Goal: Communication & Community: Ask a question

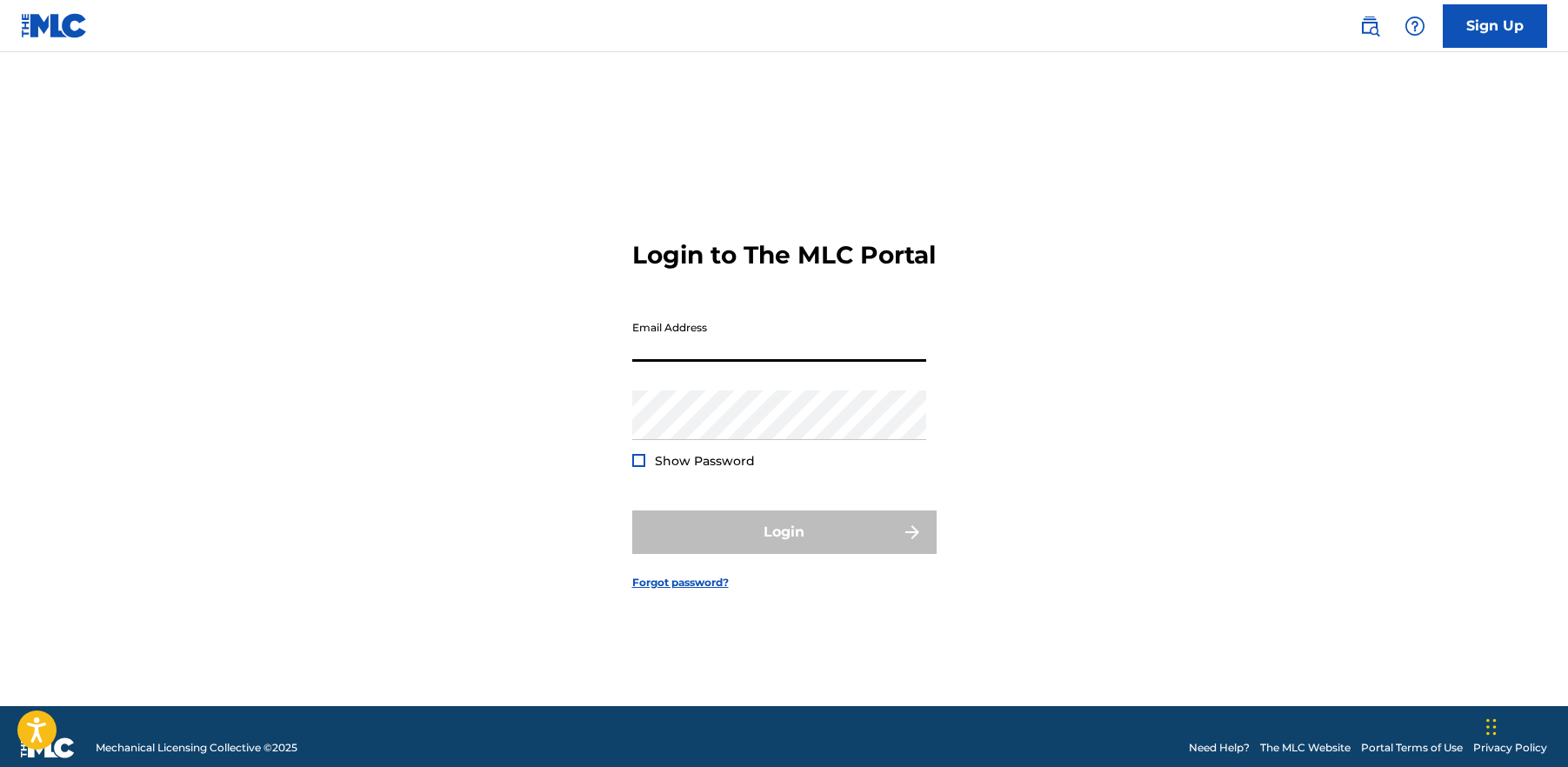
click at [767, 352] on input "Email Address" at bounding box center [779, 336] width 294 height 49
type input "[EMAIL_ADDRESS][DOMAIN_NAME]"
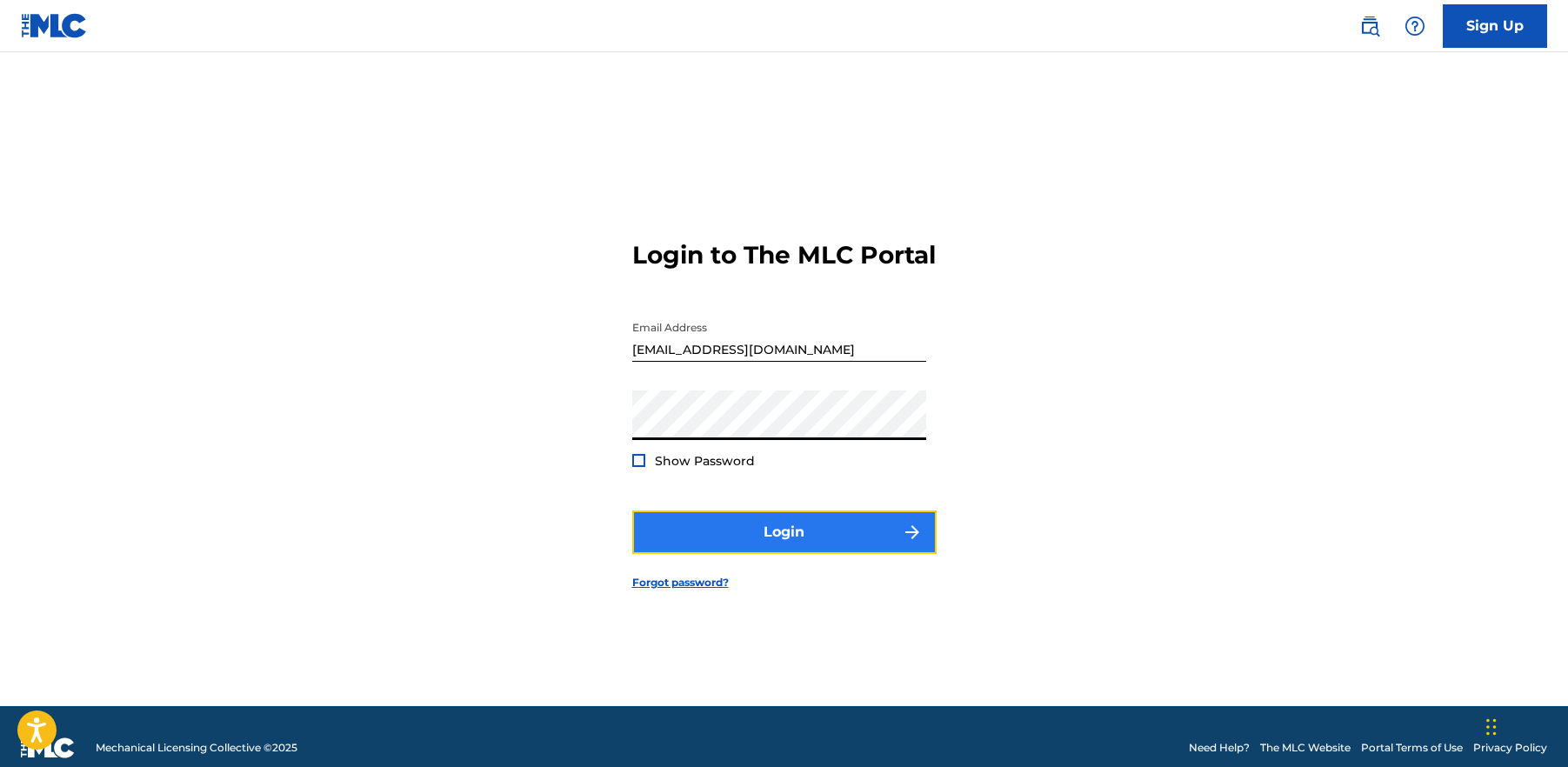
click at [709, 554] on button "Login" at bounding box center [784, 532] width 305 height 43
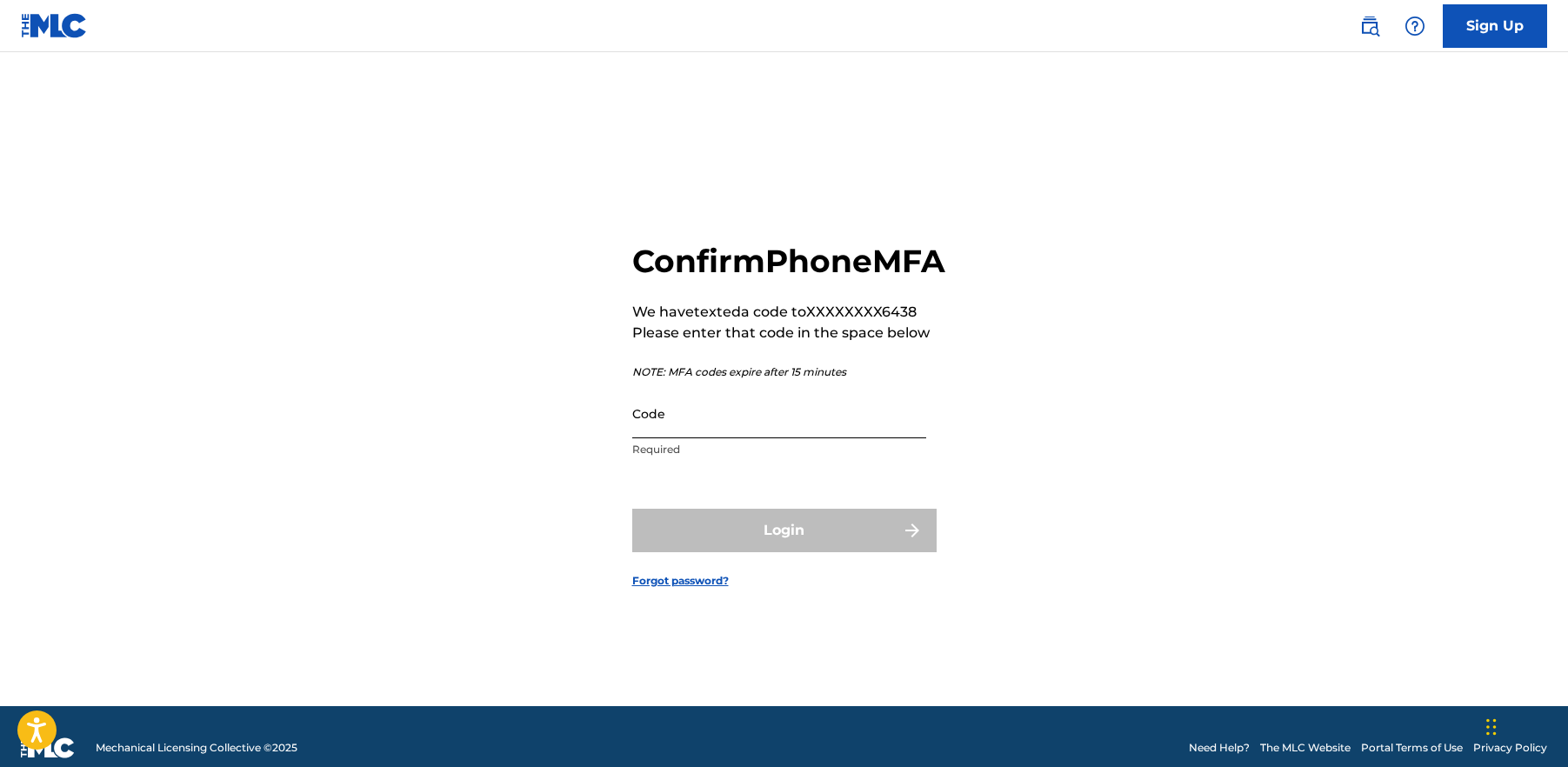
click at [707, 438] on input "Code" at bounding box center [779, 413] width 294 height 49
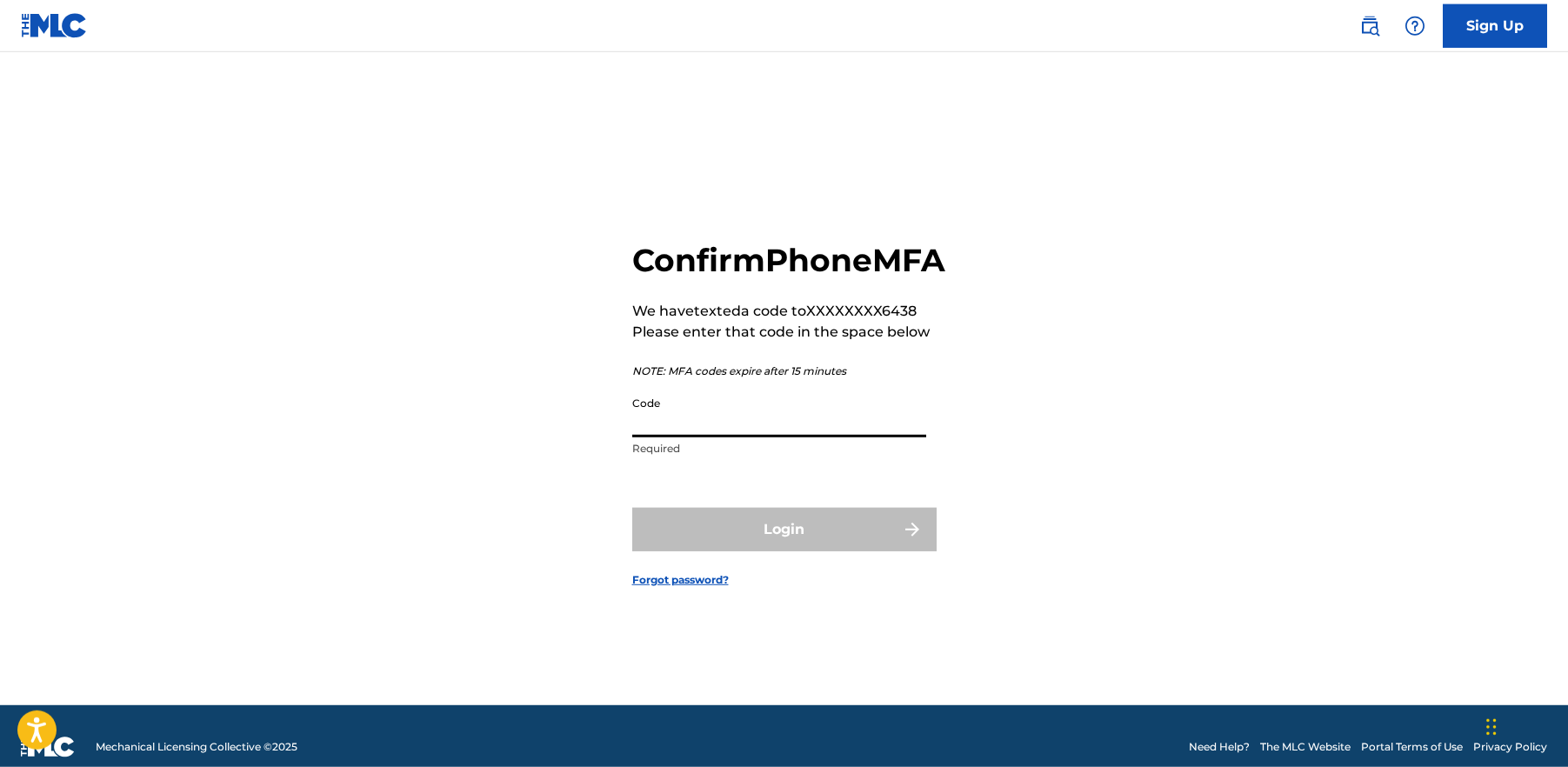
scroll to position [4, 0]
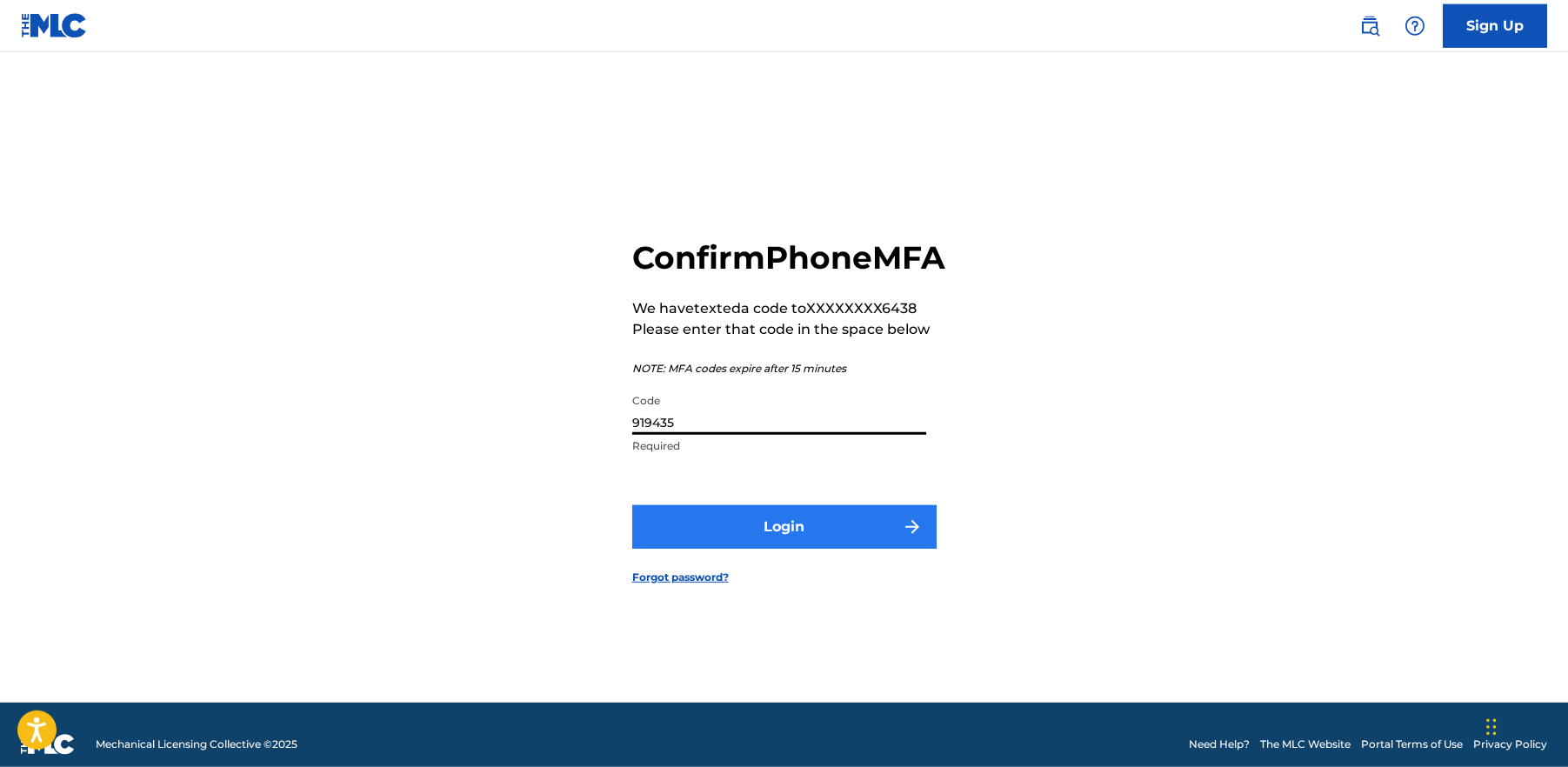
type input "919435"
click at [773, 548] on button "Login" at bounding box center [784, 527] width 305 height 43
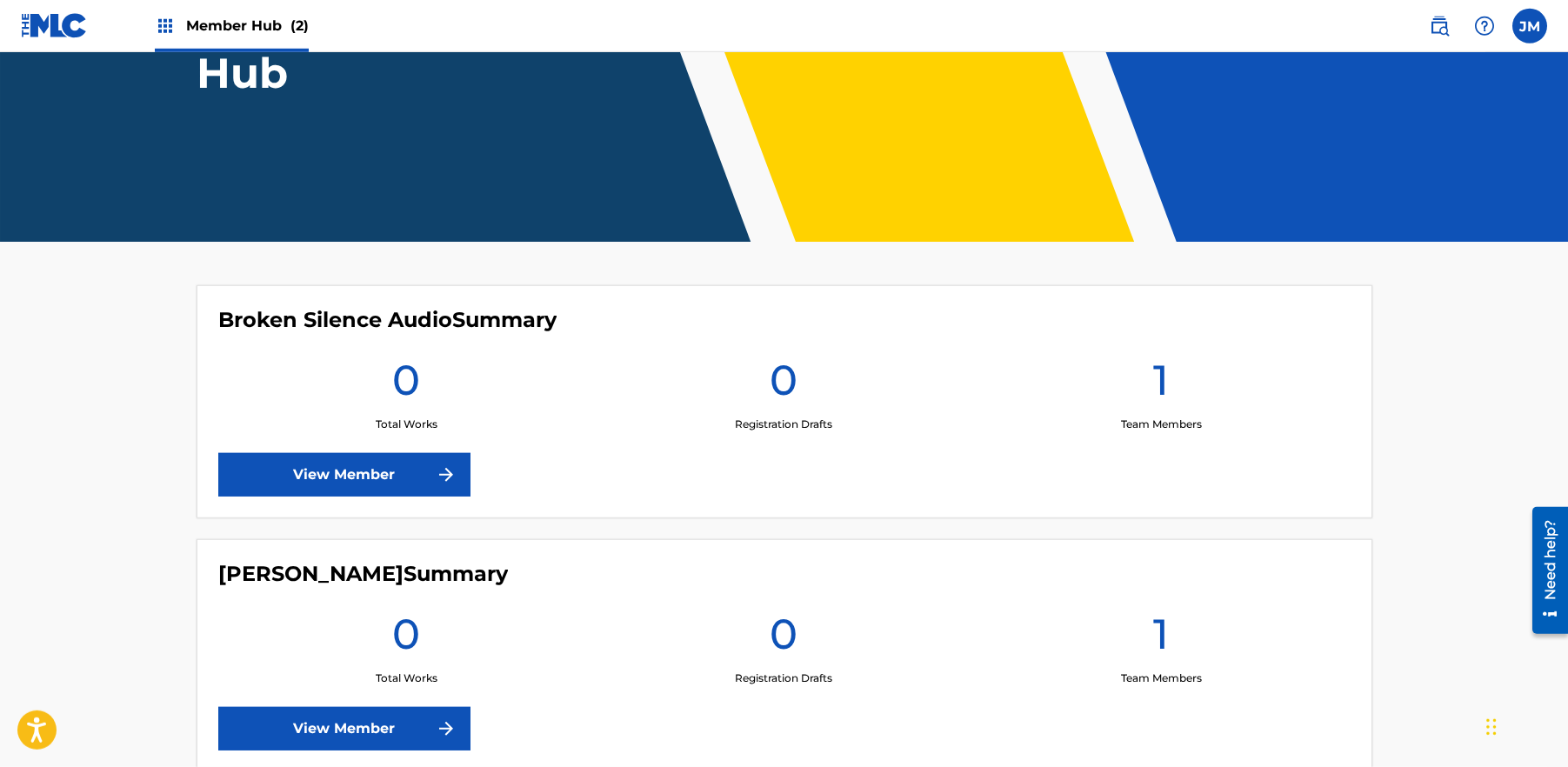
scroll to position [346, 0]
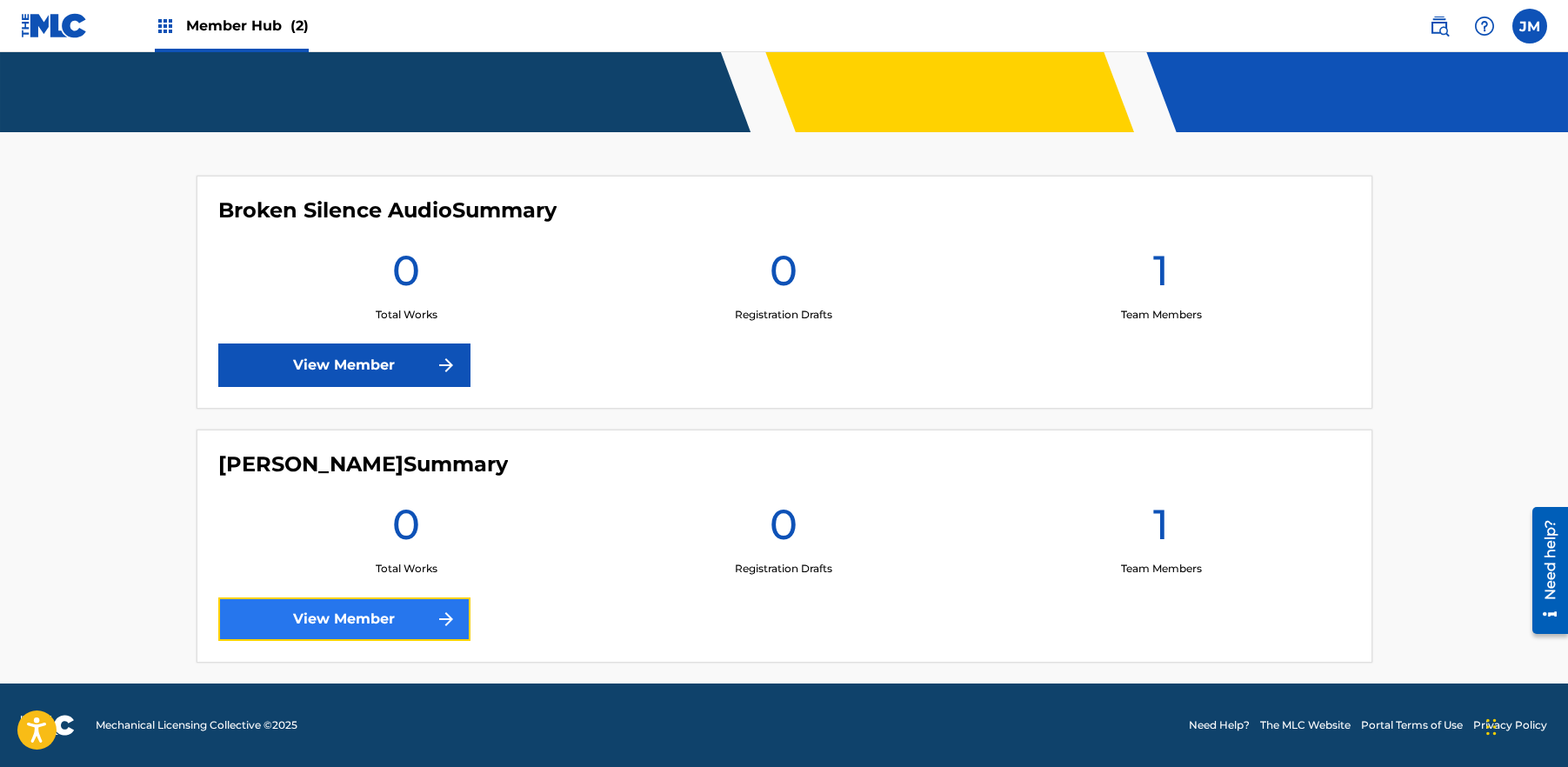
click at [347, 626] on link "View Member" at bounding box center [344, 619] width 252 height 43
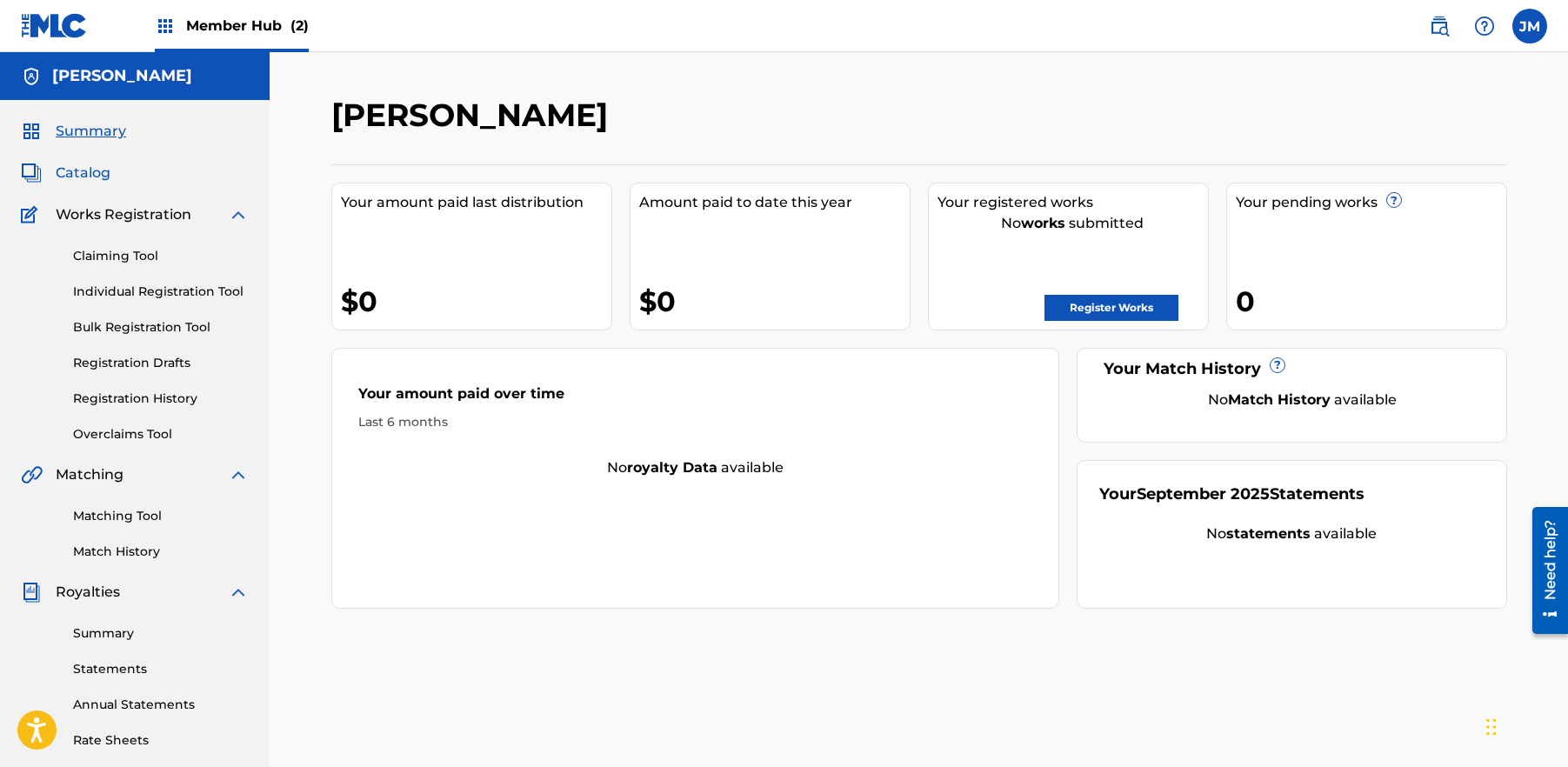
click at [98, 169] on span "Catalog" at bounding box center [83, 173] width 55 height 21
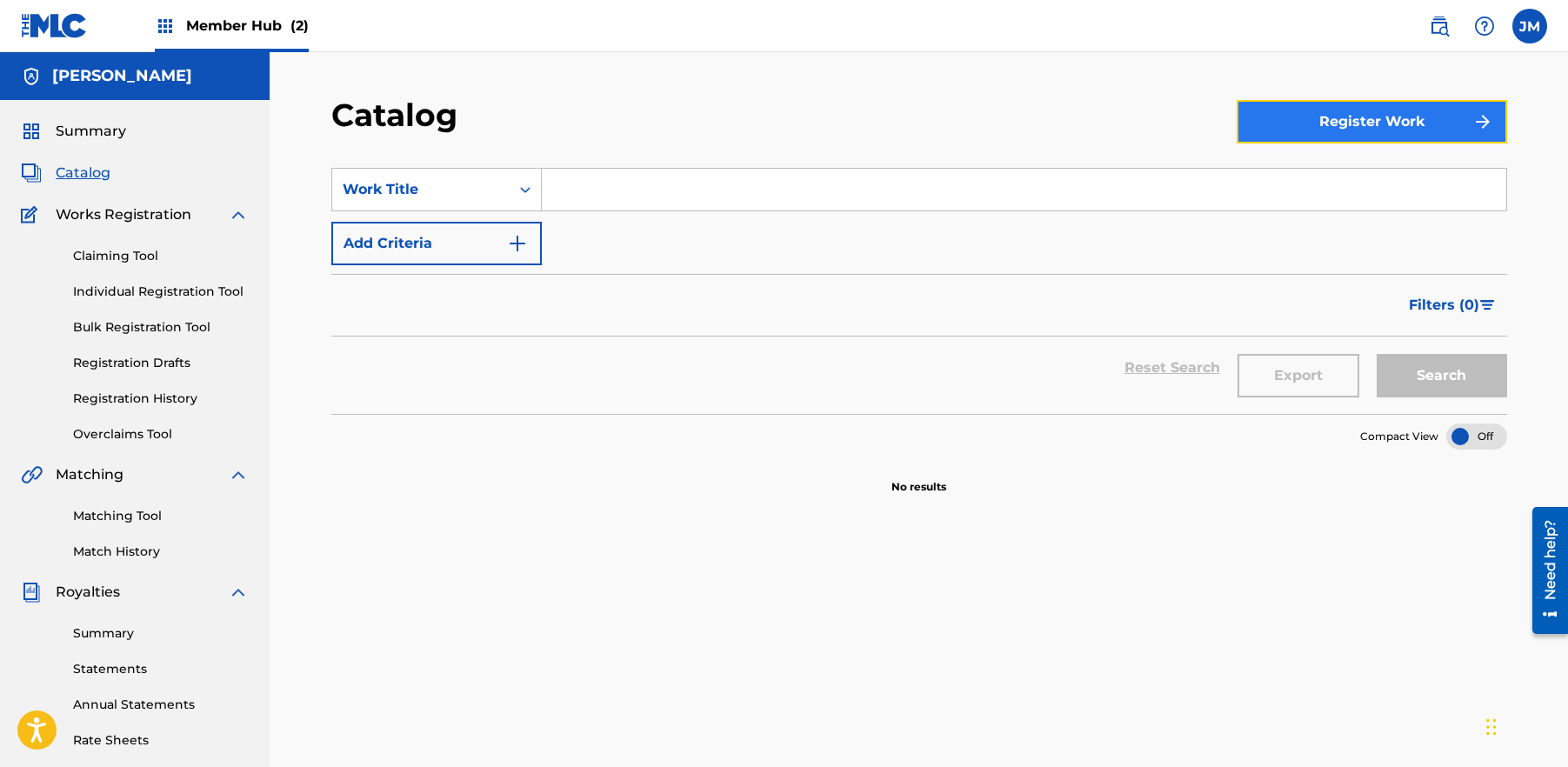
click at [1344, 135] on button "Register Work" at bounding box center [1371, 121] width 271 height 43
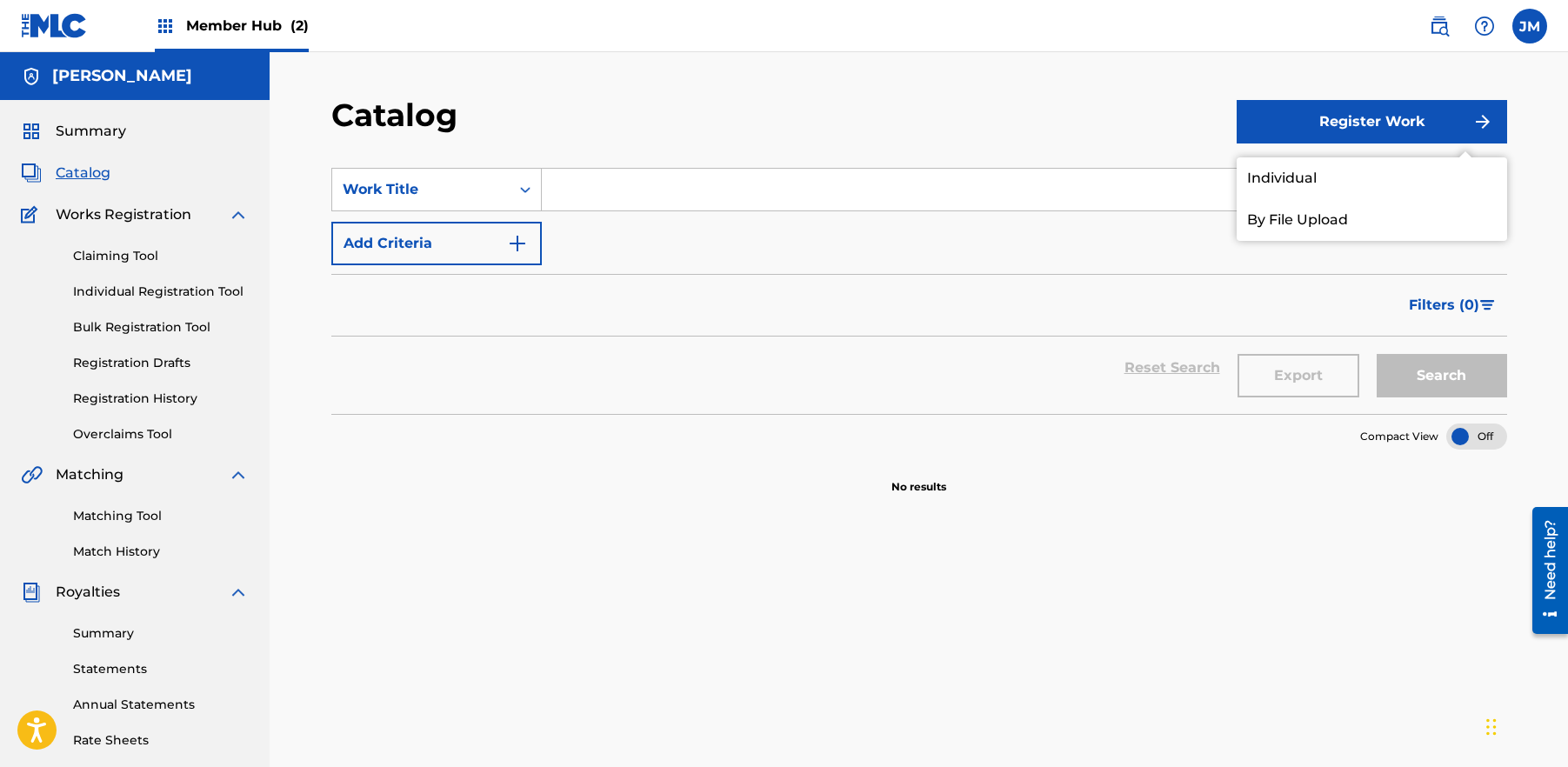
click at [1075, 126] on div "Catalog" at bounding box center [784, 120] width 905 height 51
click at [137, 251] on link "Claiming Tool" at bounding box center [160, 256] width 175 height 18
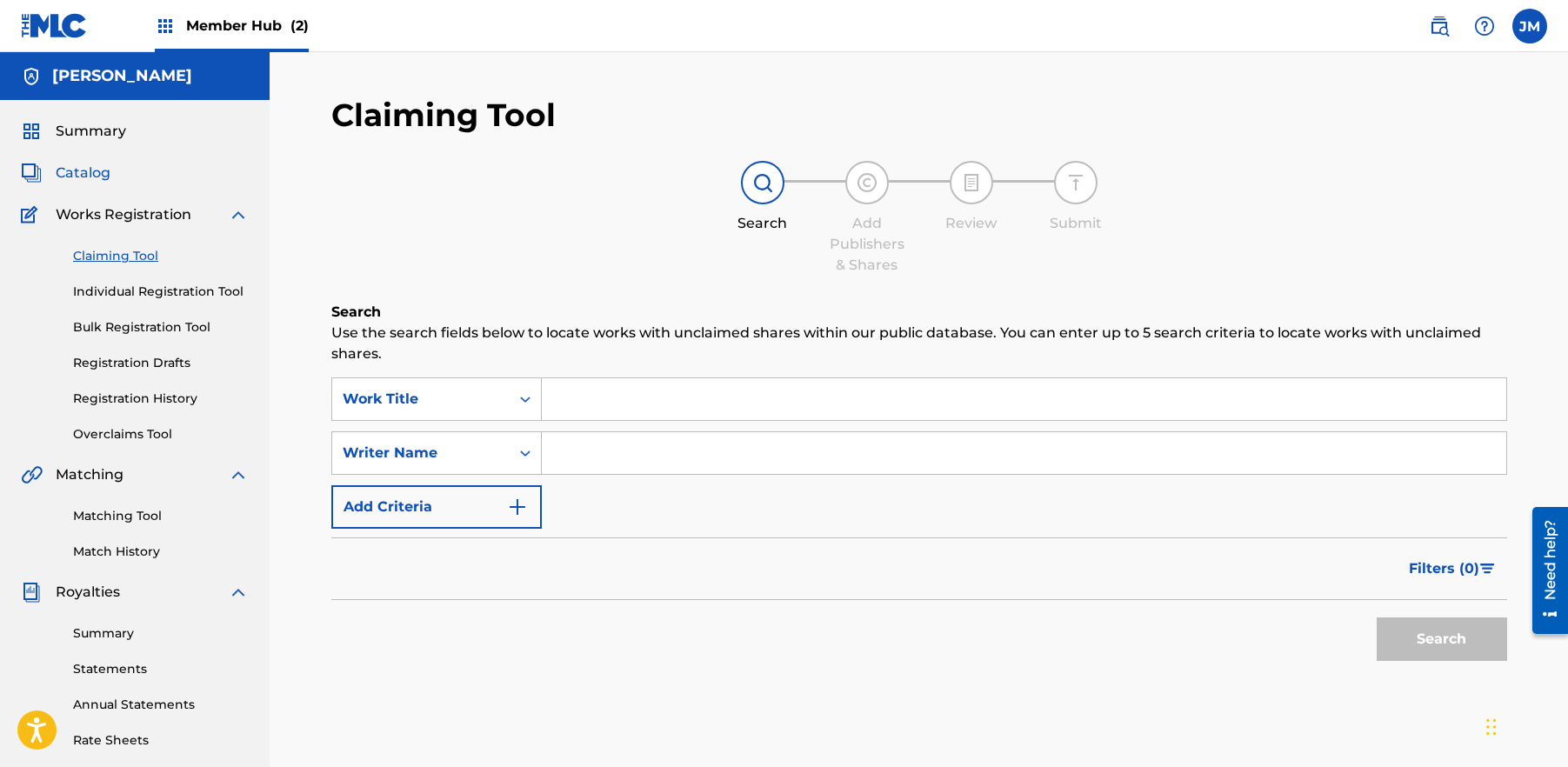
click at [78, 172] on span "Catalog" at bounding box center [83, 173] width 55 height 21
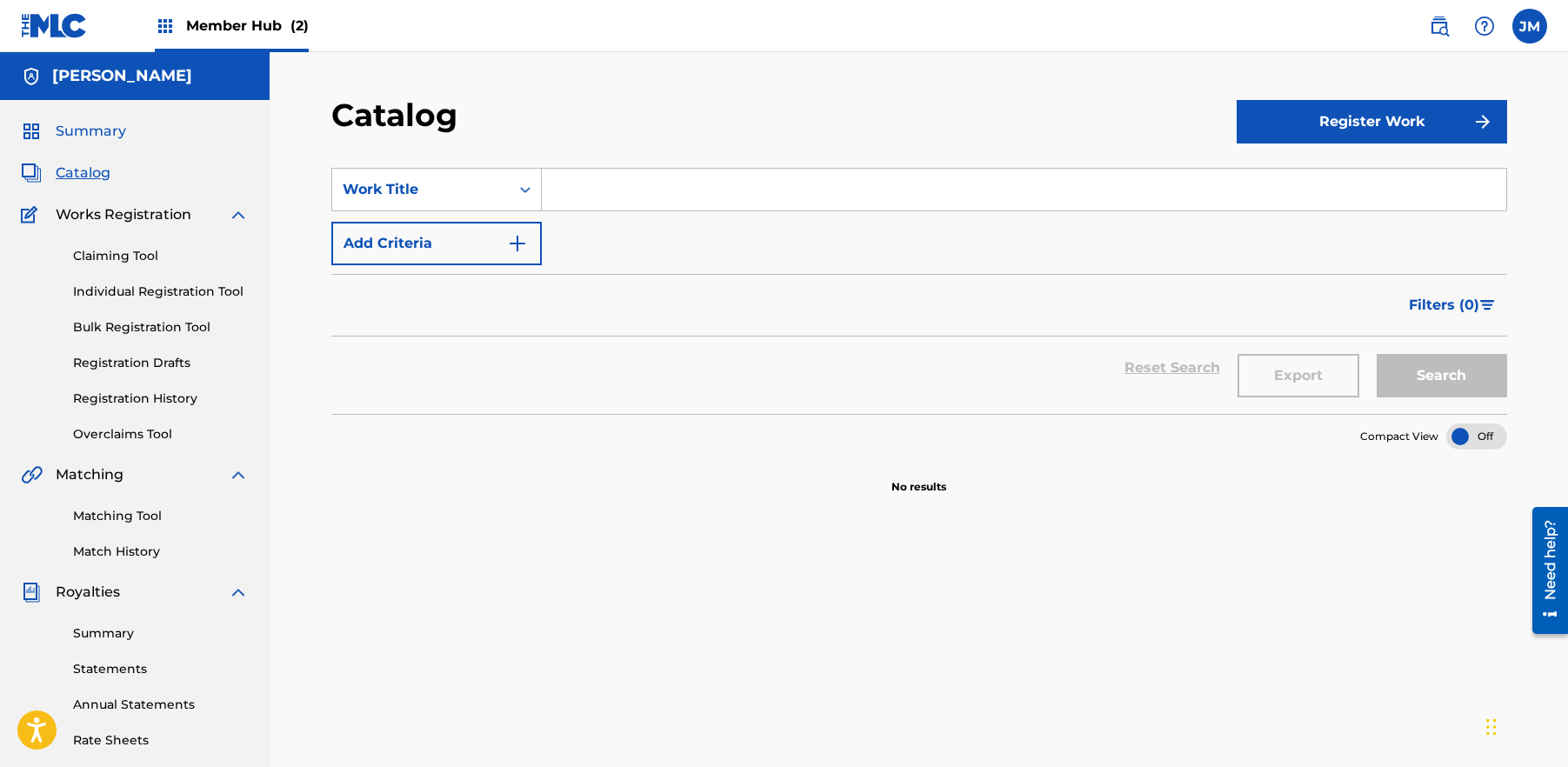
click at [98, 133] on span "Summary" at bounding box center [91, 130] width 70 height 21
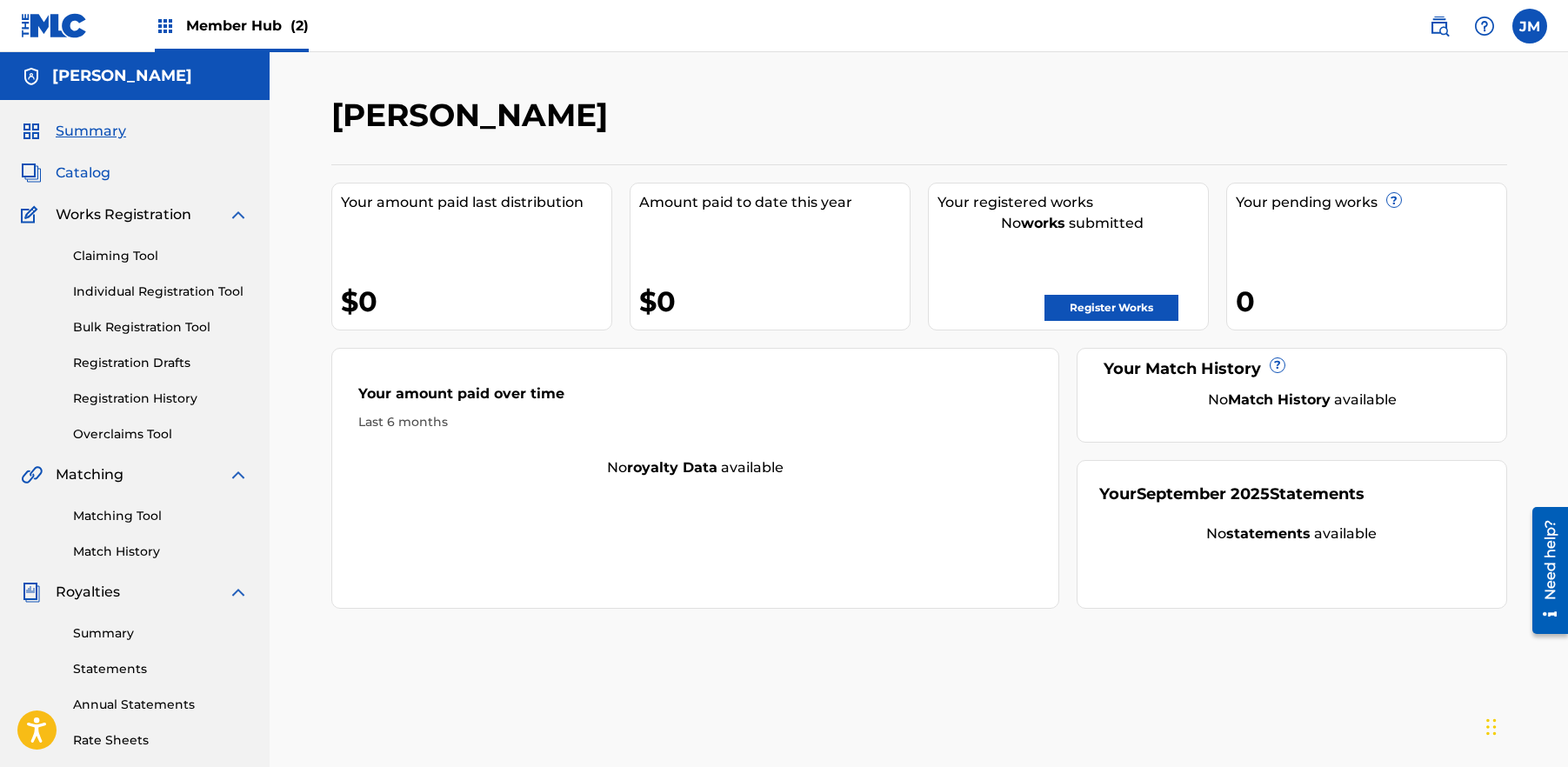
click at [98, 169] on span "Catalog" at bounding box center [83, 173] width 55 height 21
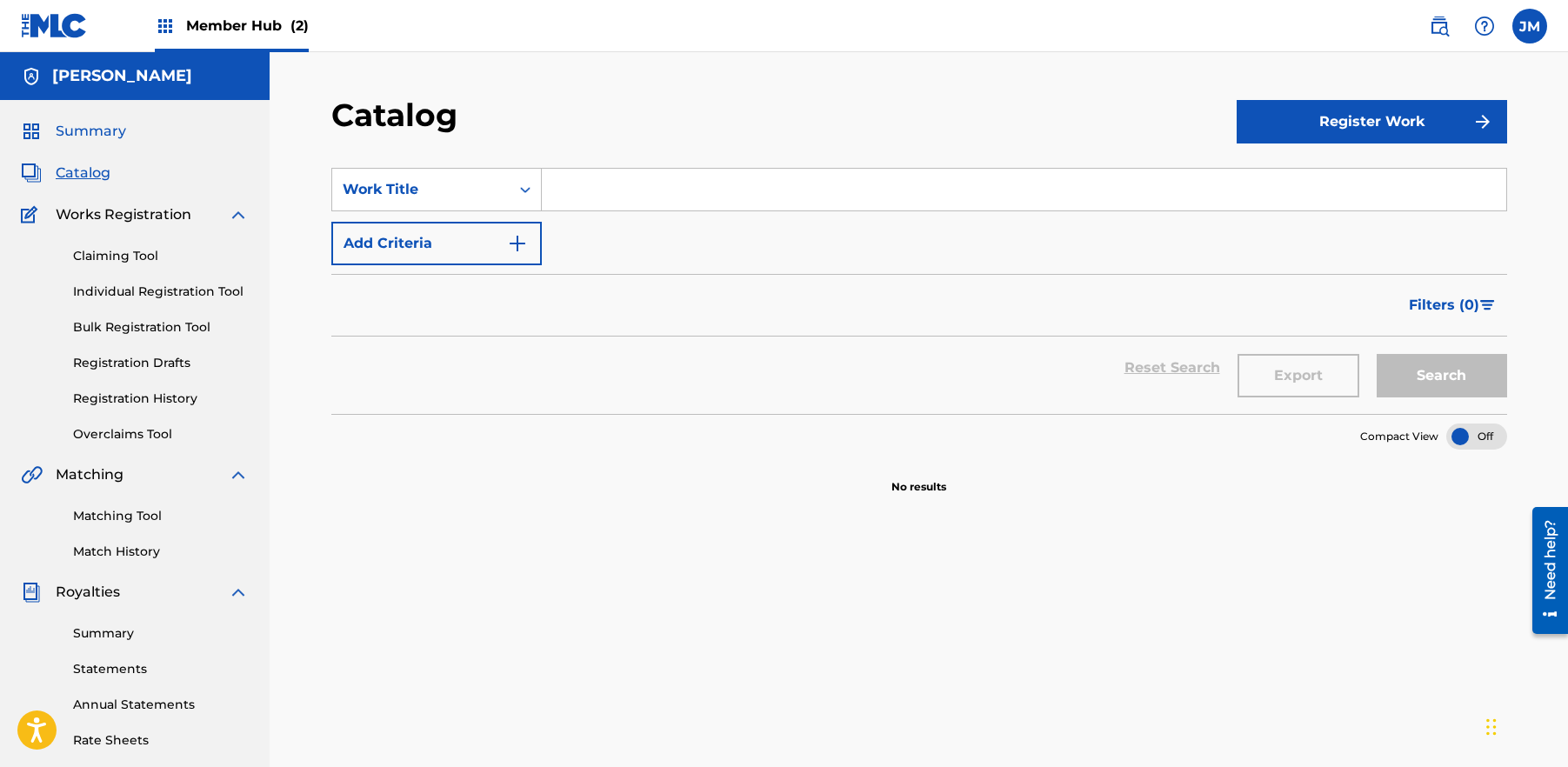
click at [102, 131] on span "Summary" at bounding box center [91, 130] width 70 height 21
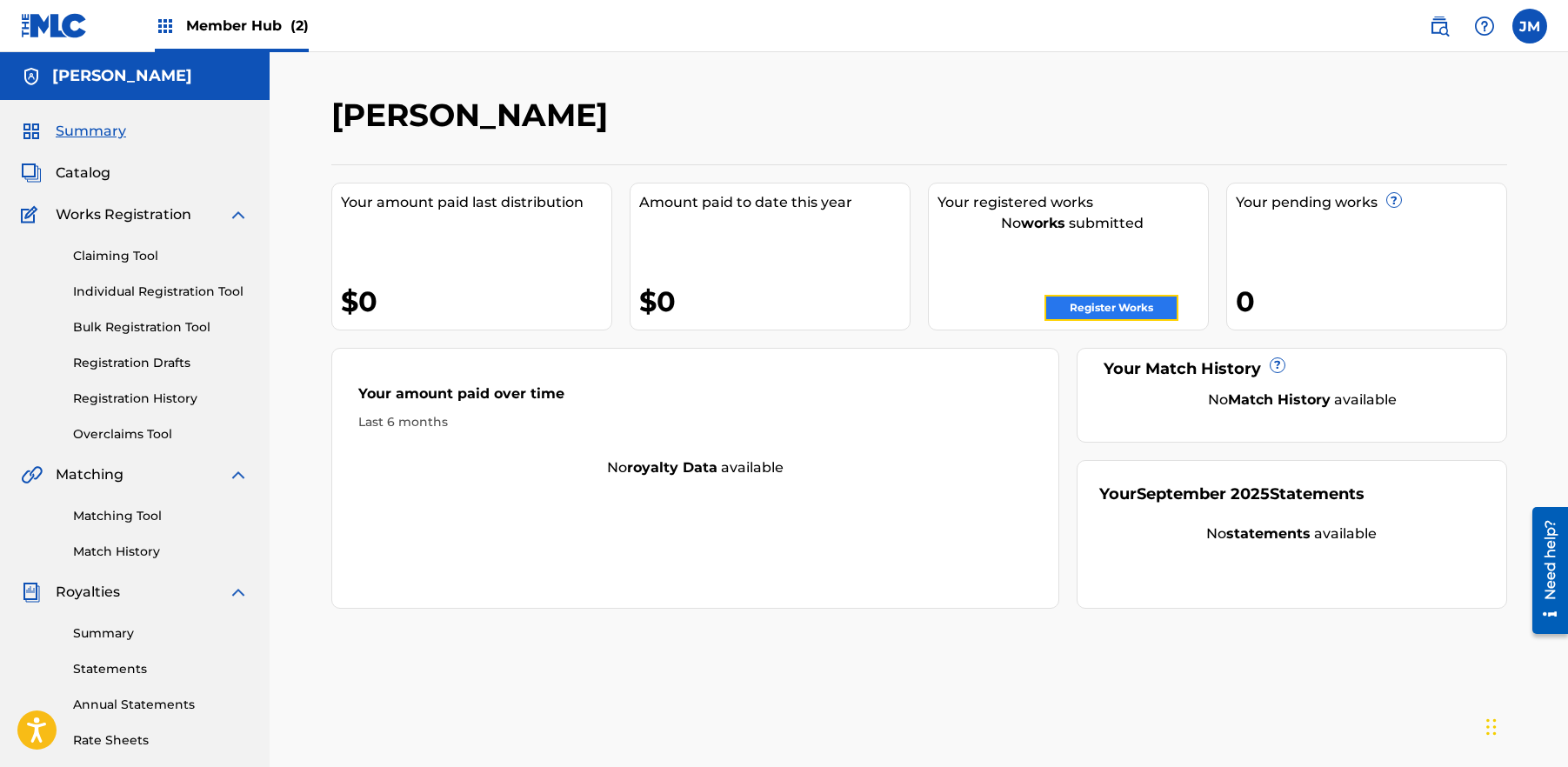
click at [1127, 310] on link "Register Works" at bounding box center [1111, 308] width 134 height 26
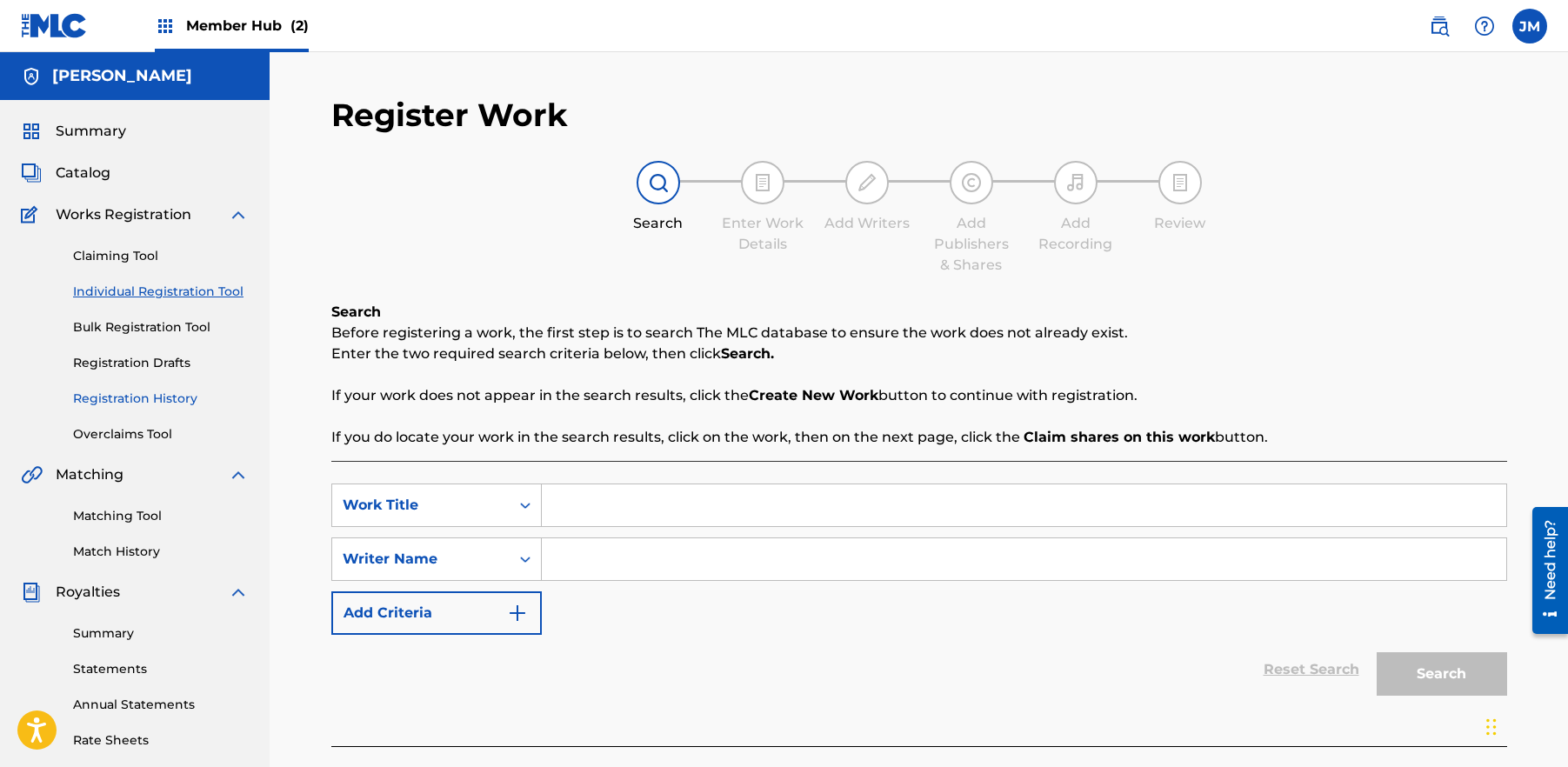
click at [135, 400] on link "Registration History" at bounding box center [160, 398] width 175 height 18
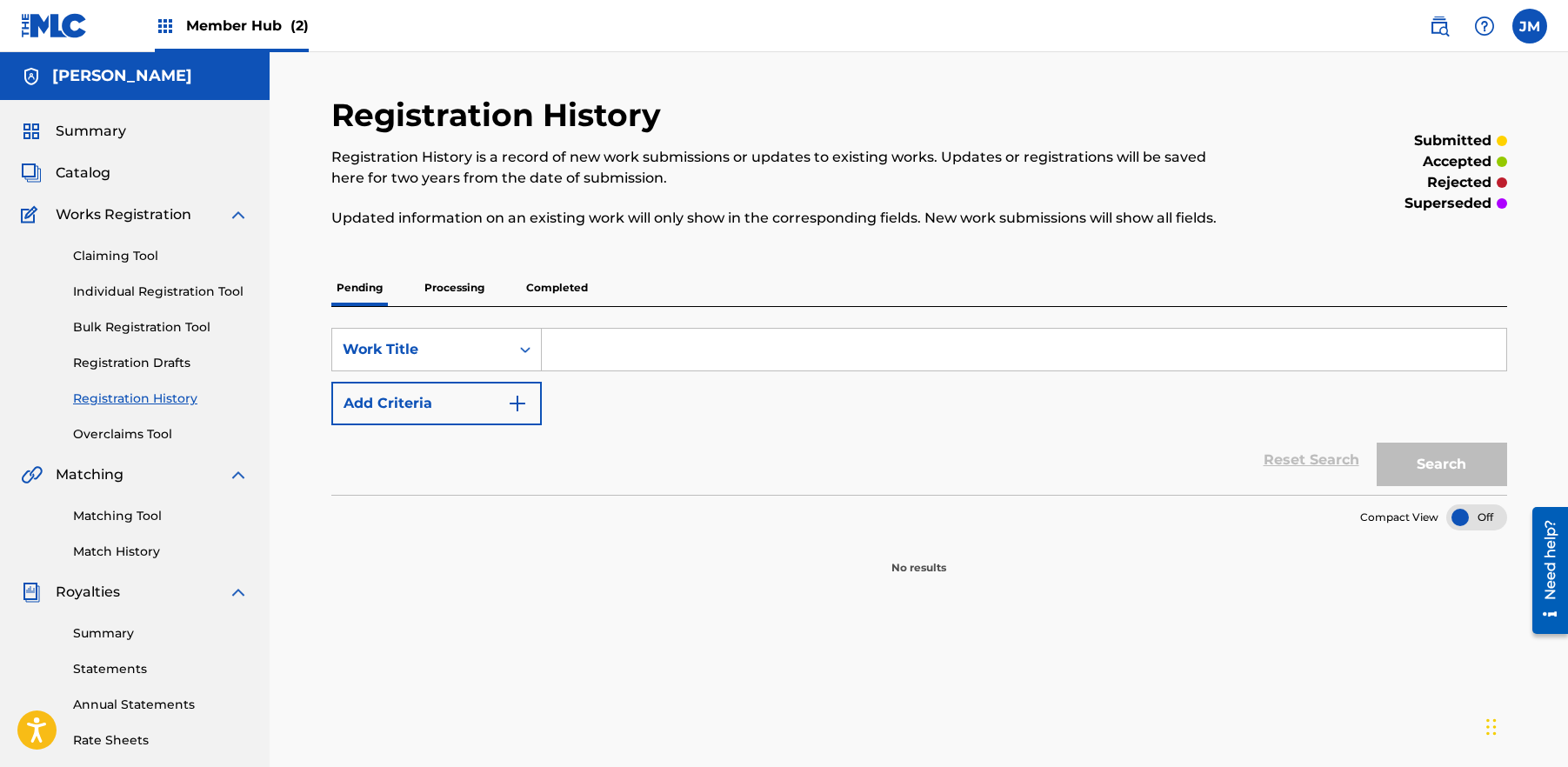
drag, startPoint x: 583, startPoint y: 295, endPoint x: 568, endPoint y: 294, distance: 15.0
click at [581, 295] on p "Completed" at bounding box center [557, 288] width 72 height 37
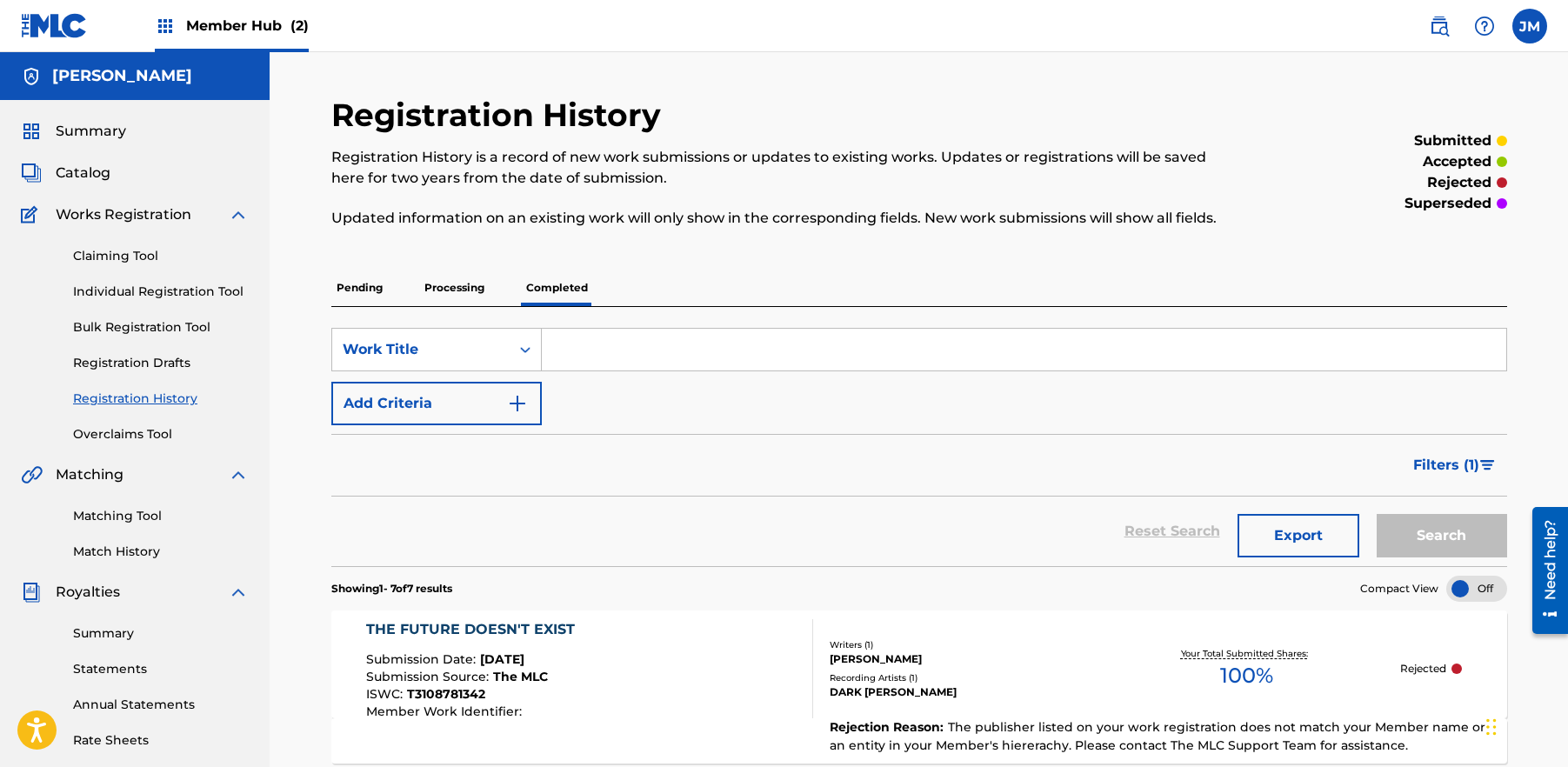
click at [459, 291] on p "Processing" at bounding box center [454, 288] width 70 height 37
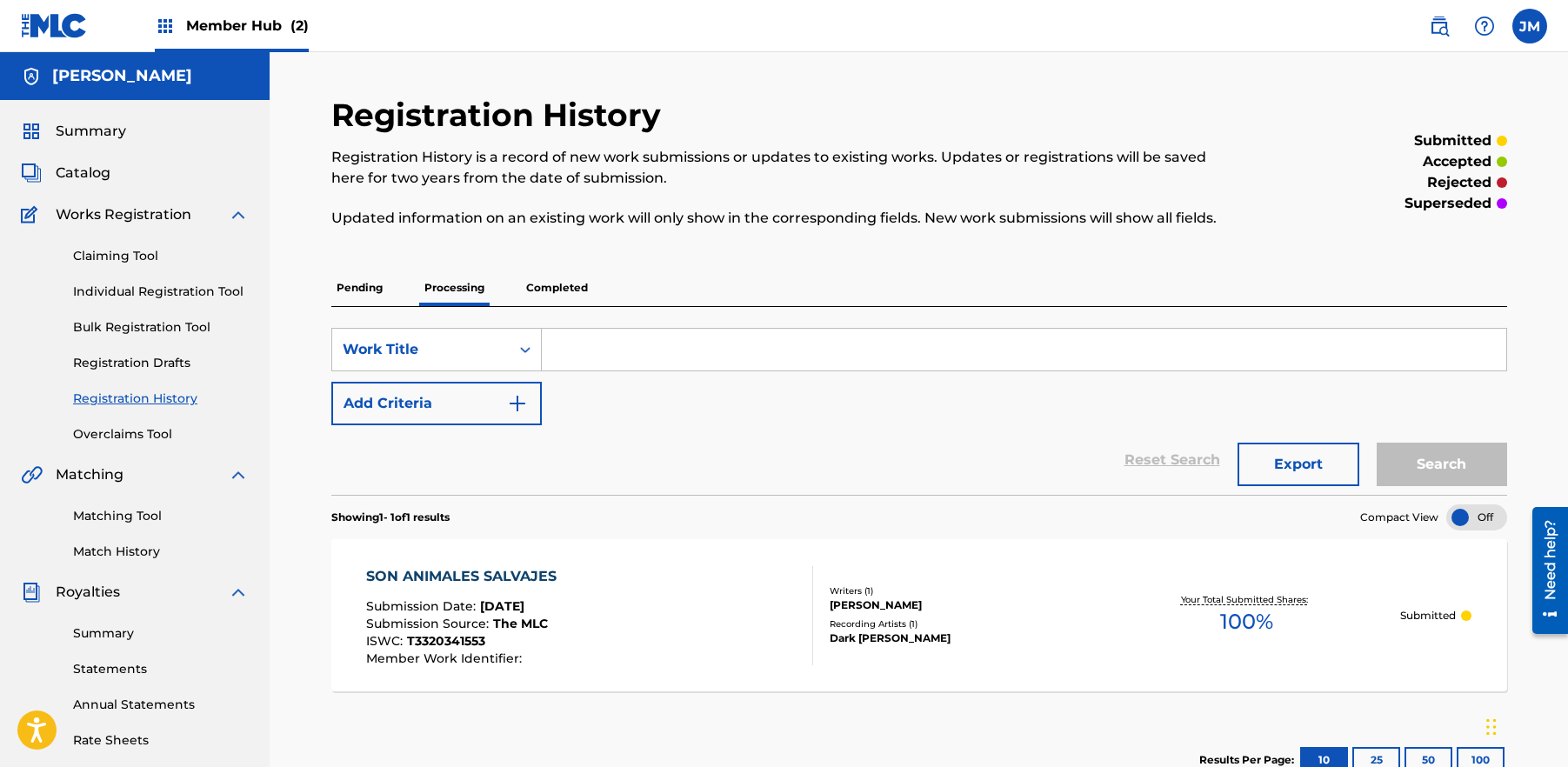
click at [577, 287] on p "Completed" at bounding box center [557, 288] width 72 height 37
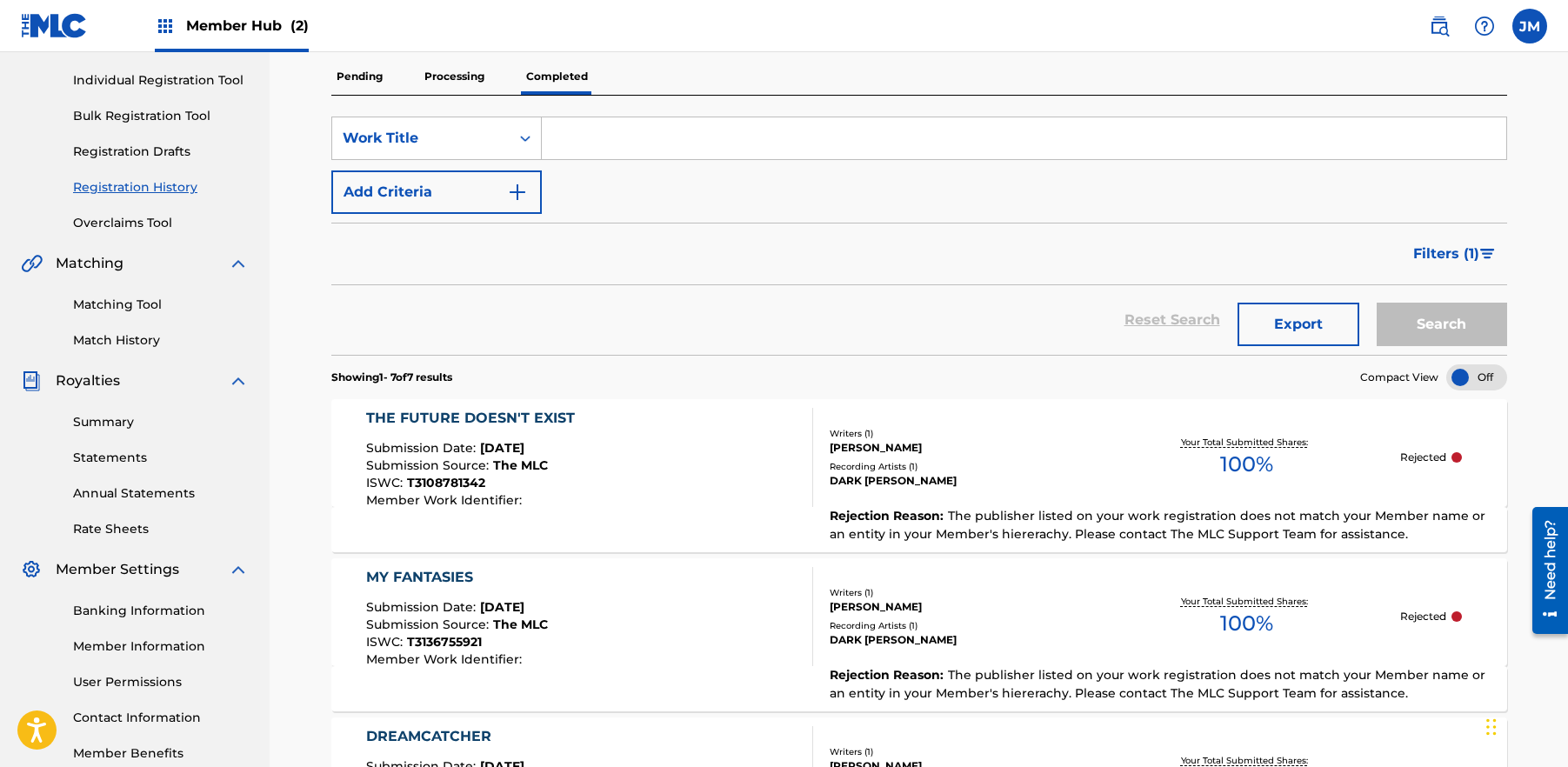
scroll to position [243, 0]
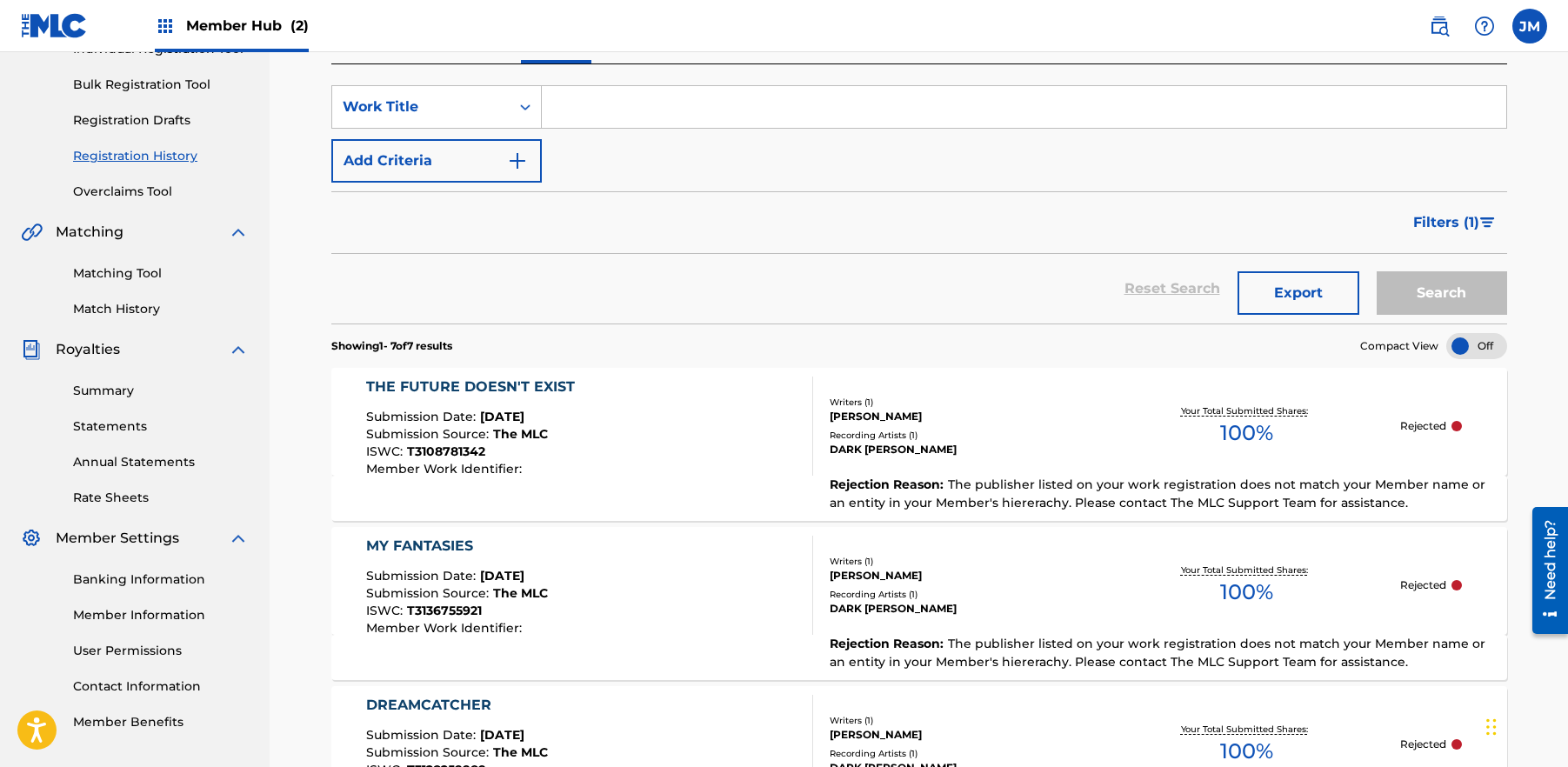
click at [954, 483] on span "The publisher listed on your work registration does not match your Member name …" at bounding box center [1157, 494] width 655 height 34
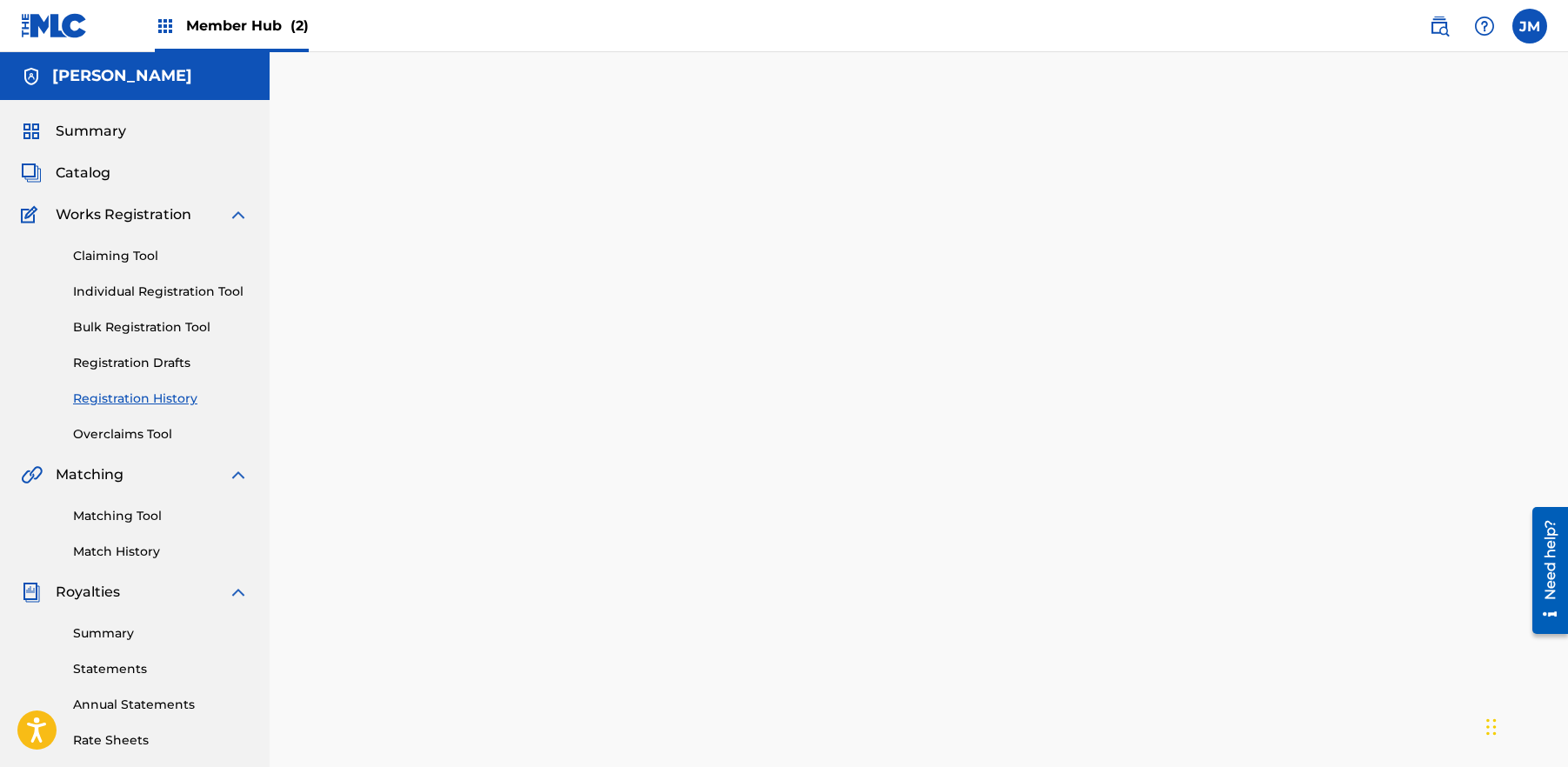
click at [954, 483] on div at bounding box center [919, 545] width 1217 height 899
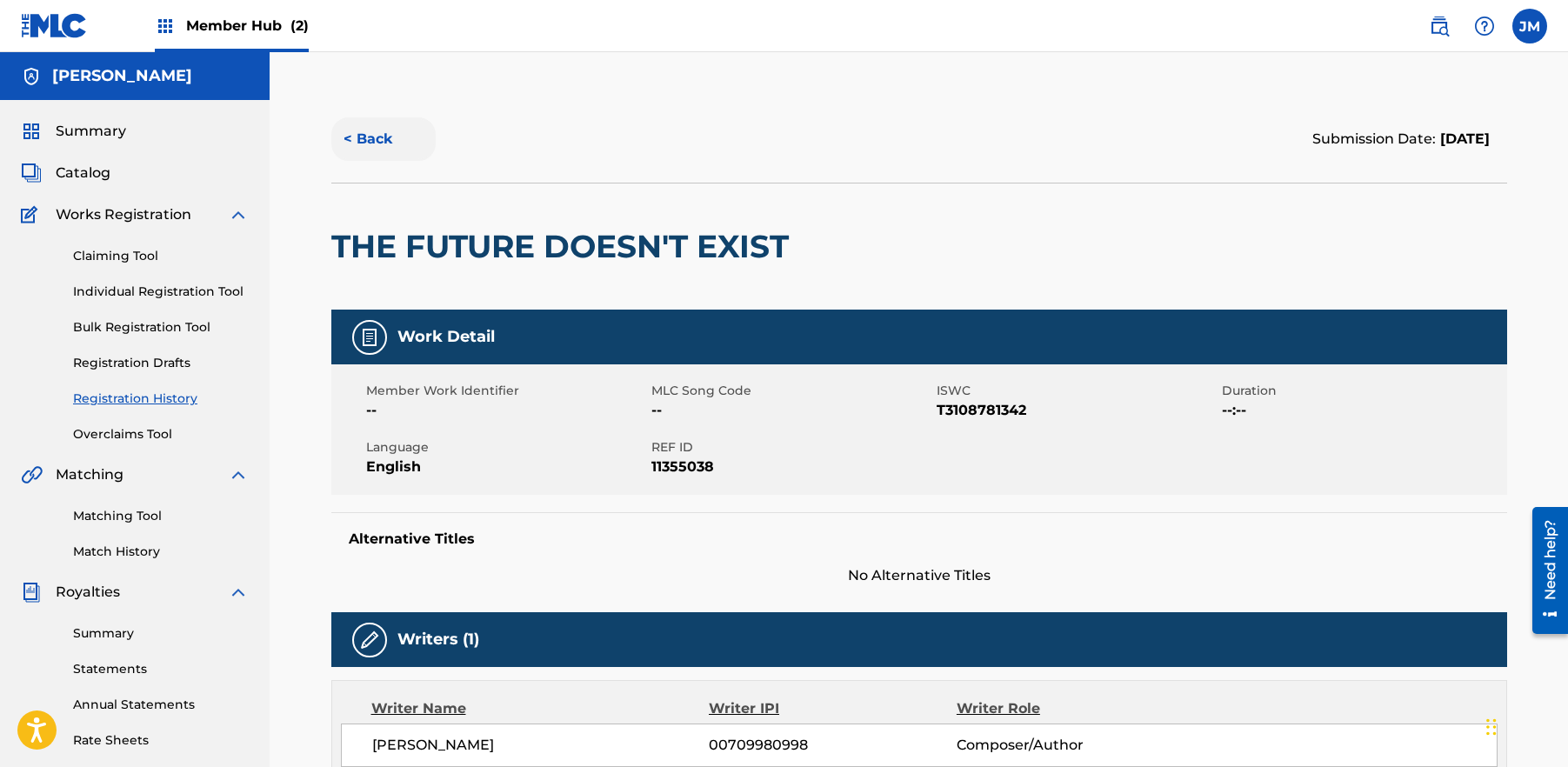
click at [373, 143] on button "< Back" at bounding box center [384, 139] width 104 height 43
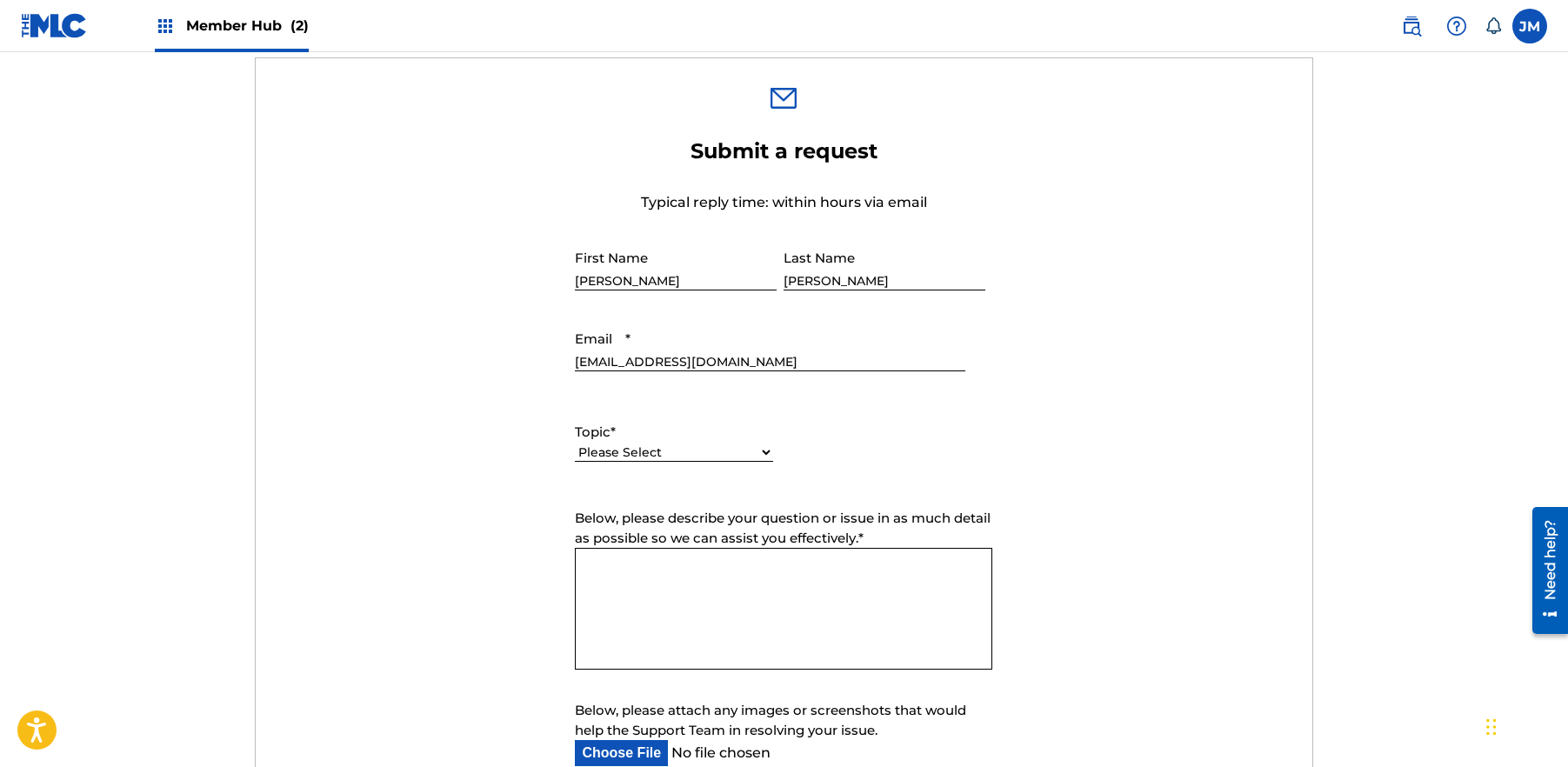
scroll to position [600, 0]
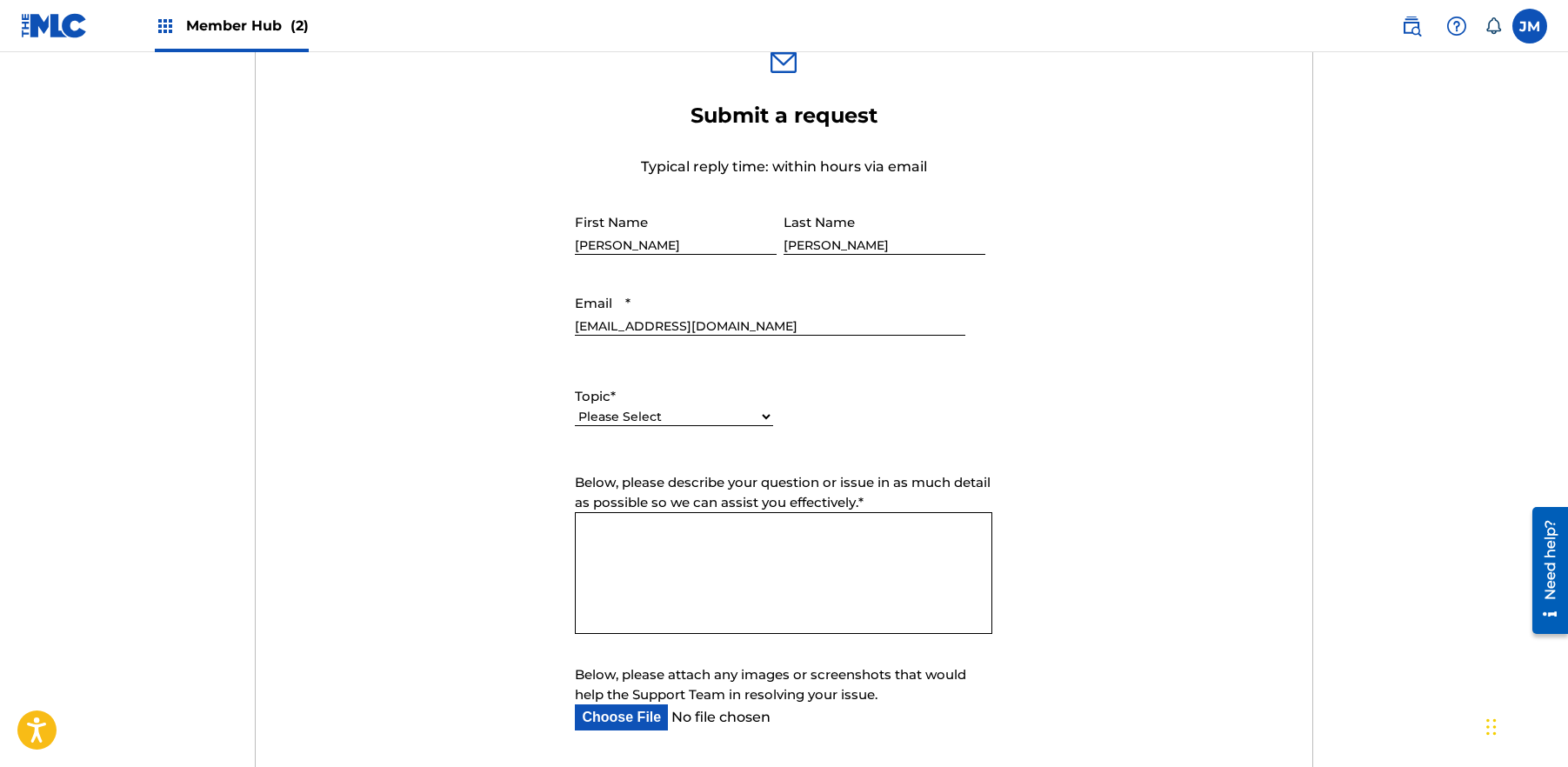
select select "I need help with managing my catalog"
click option "I need help with managing my catalog" at bounding box center [0, 0] width 0 height 0
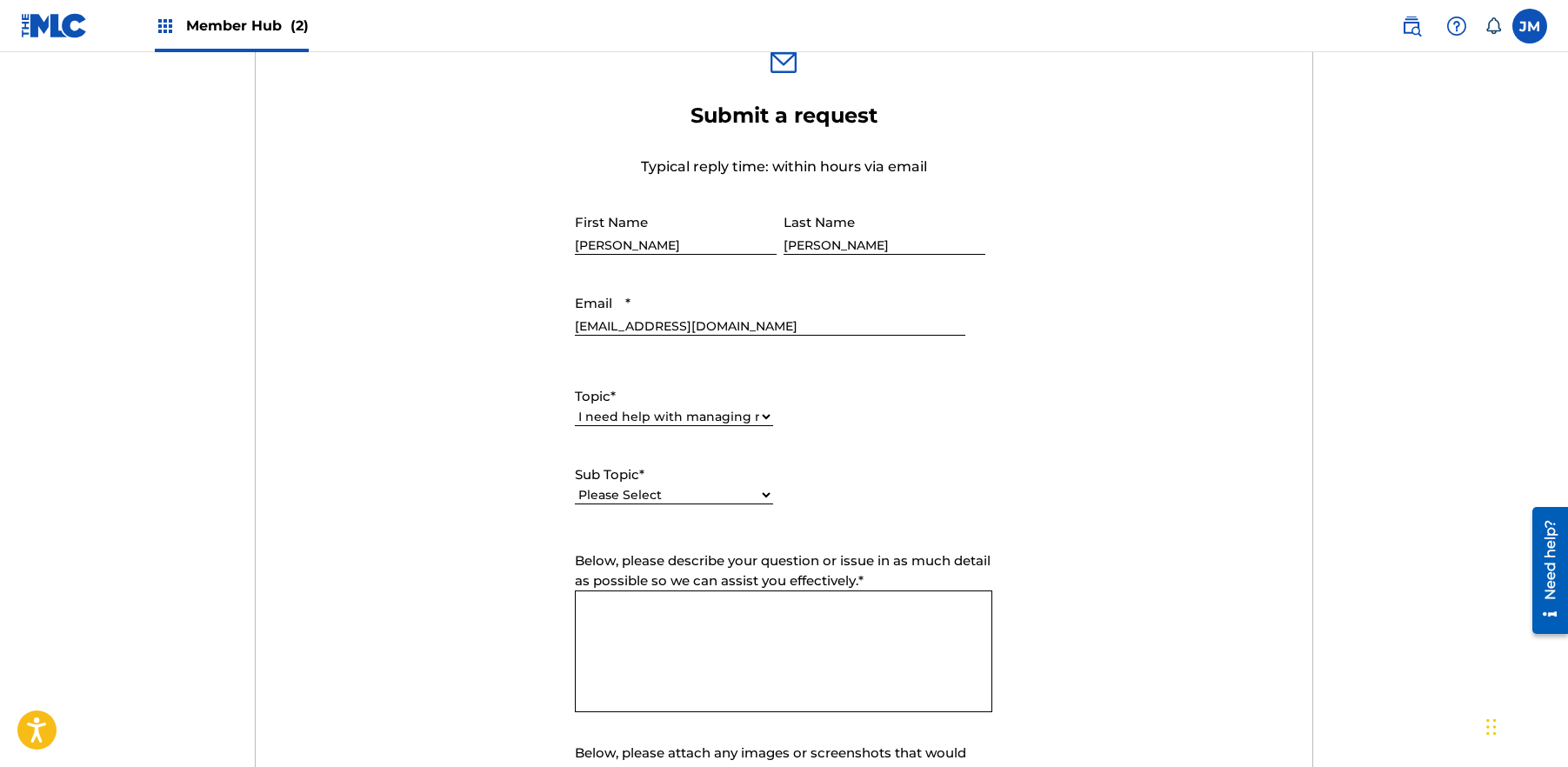
select select "I need help registering my work(s) in The MLC Portal"
click option "I need help registering my work(s) in The MLC Portal" at bounding box center [0, 0] width 0 height 0
click at [836, 620] on textarea "Below, please describe your question or issue in as much detail as possible so …" at bounding box center [783, 651] width 417 height 121
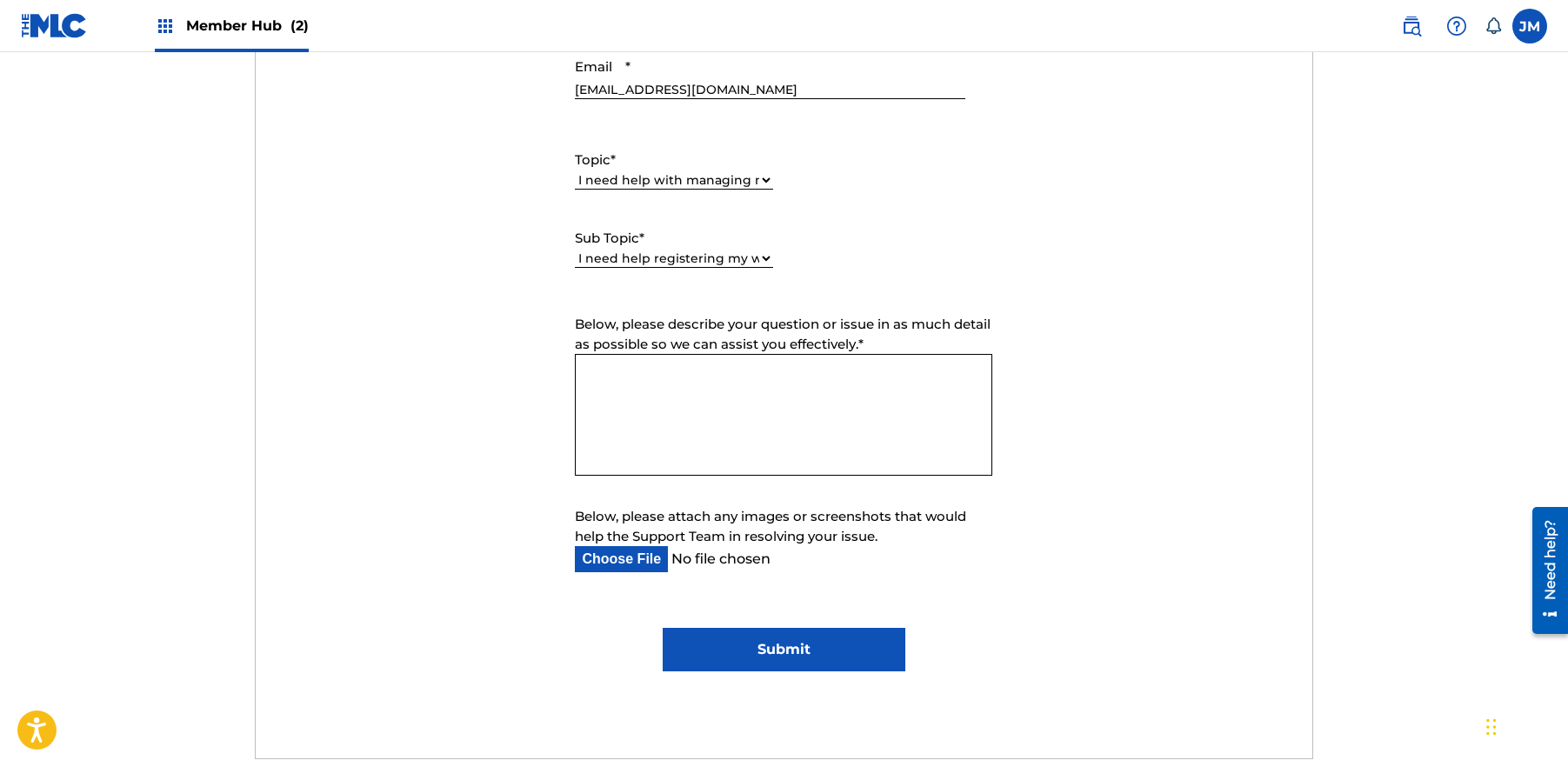
scroll to position [836, 0]
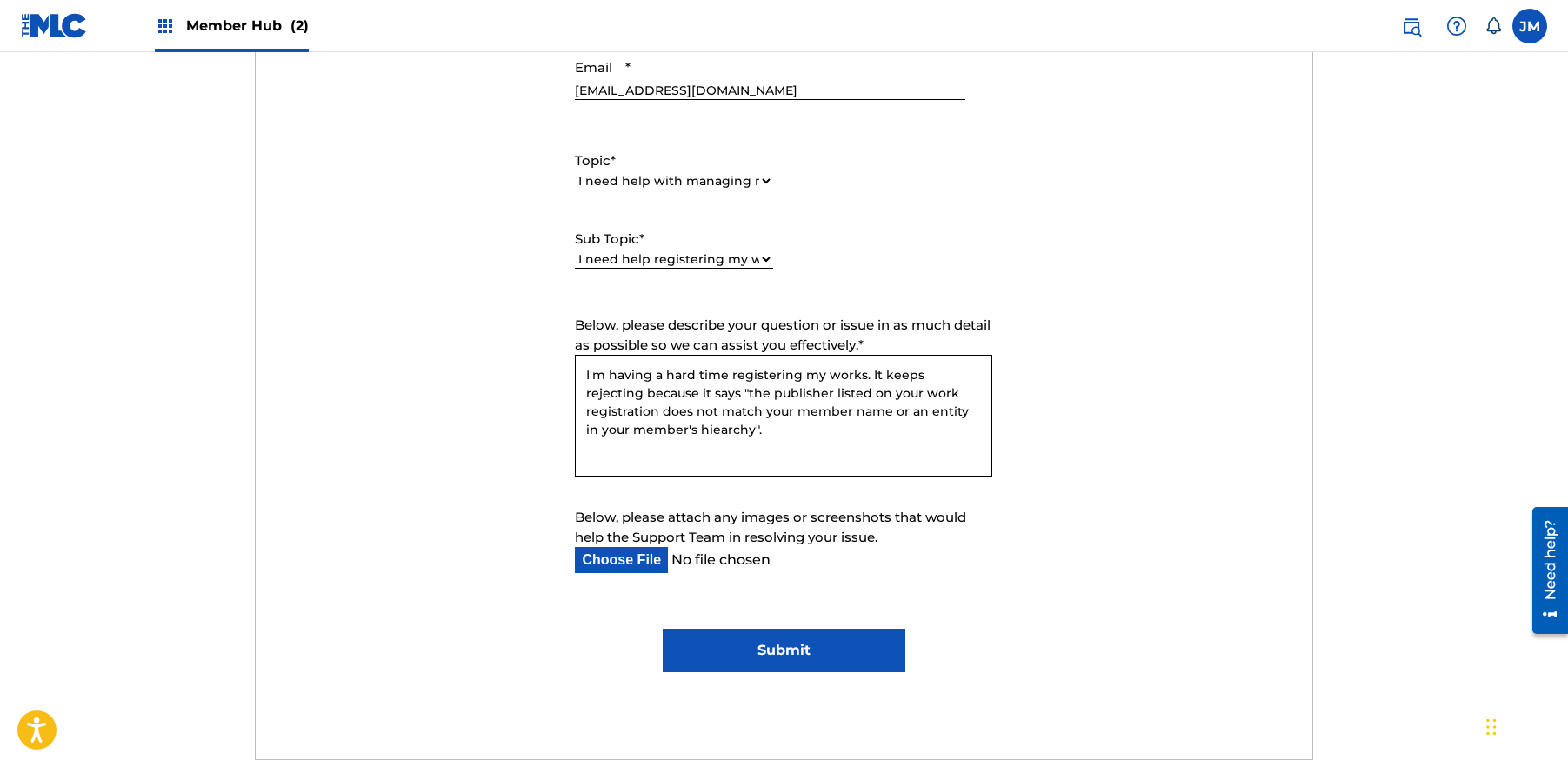
click at [673, 432] on textarea "I'm having a hard time registering my works. It keeps rejecting because it says…" at bounding box center [783, 415] width 417 height 121
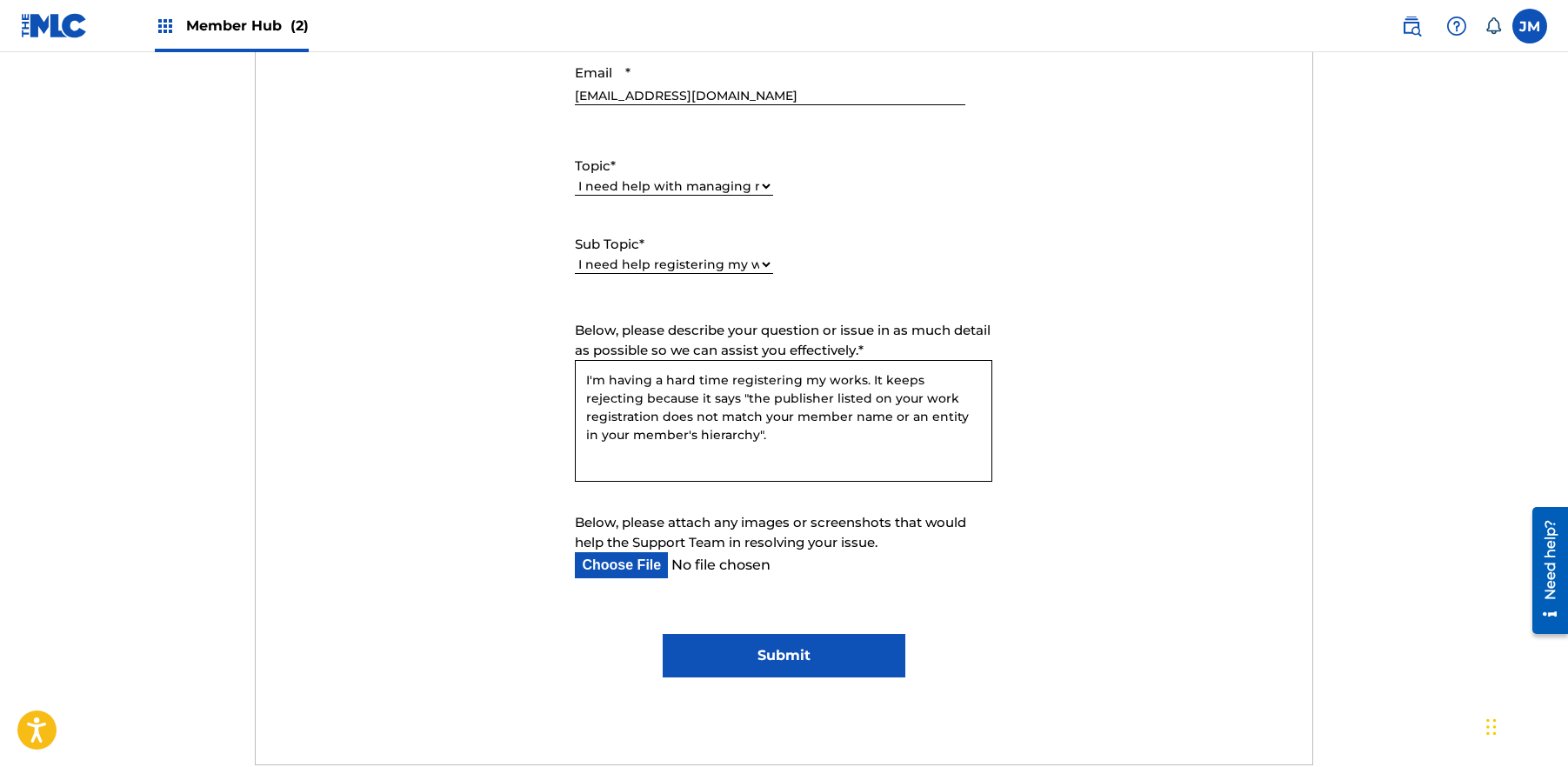
click at [746, 434] on textarea "I'm having a hard time registering my works. It keeps rejecting because it says…" at bounding box center [783, 420] width 417 height 121
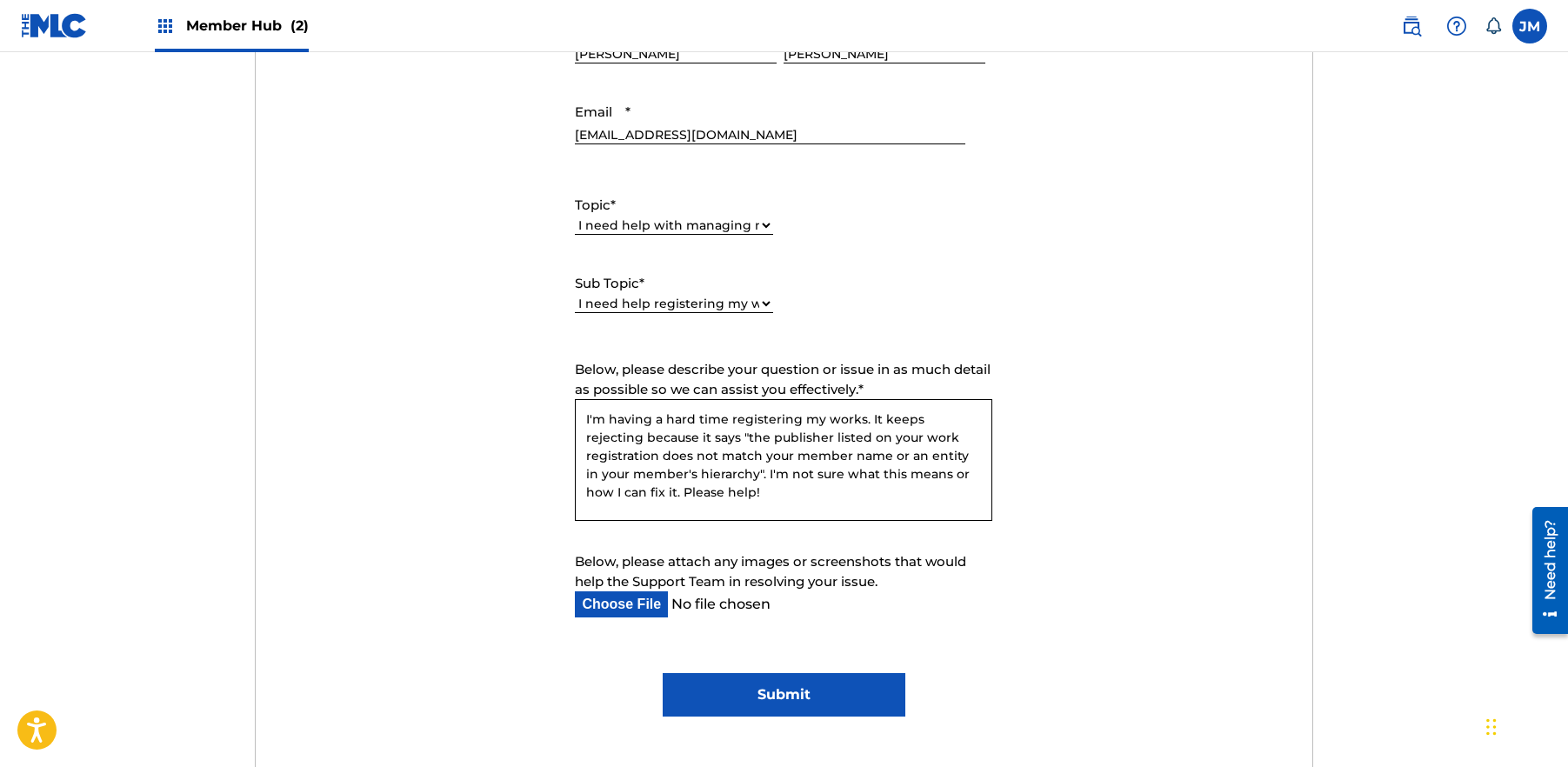
scroll to position [972, 0]
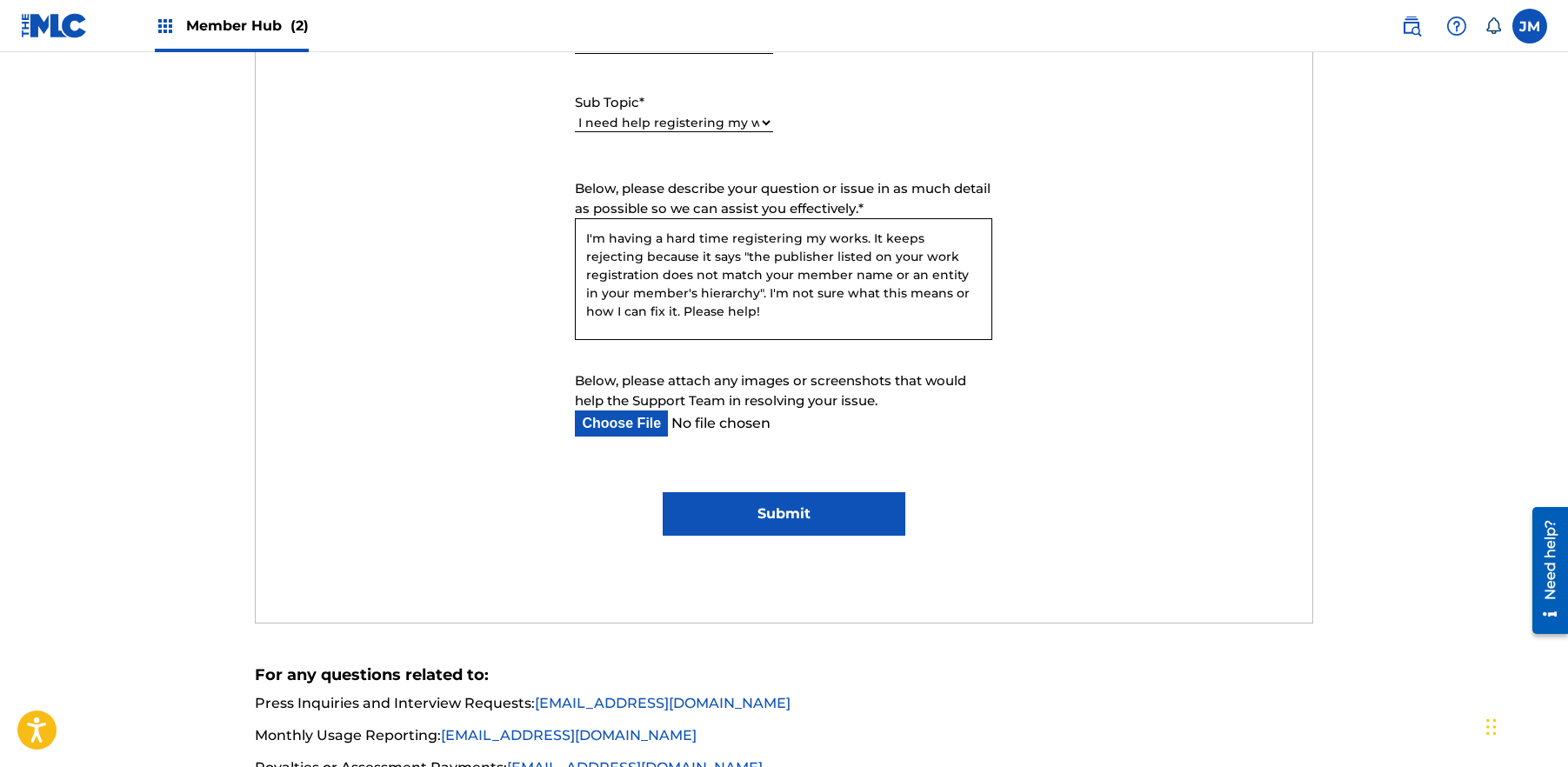
type textarea "I'm having a hard time registering my works. It keeps rejecting because it says…"
click at [822, 522] on input "Submit" at bounding box center [784, 513] width 243 height 43
